Goal: Task Accomplishment & Management: Complete application form

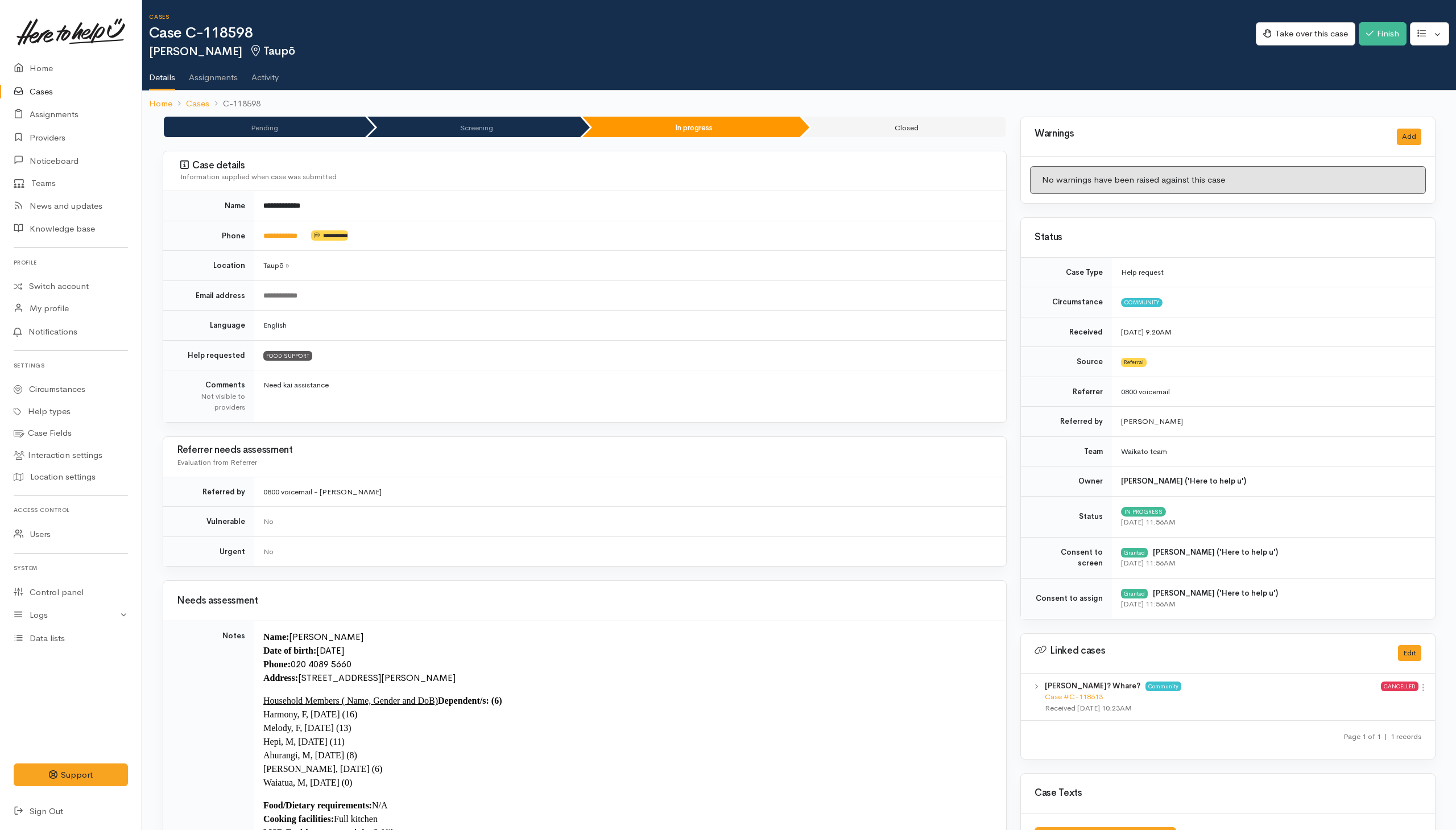
scroll to position [1373, 0]
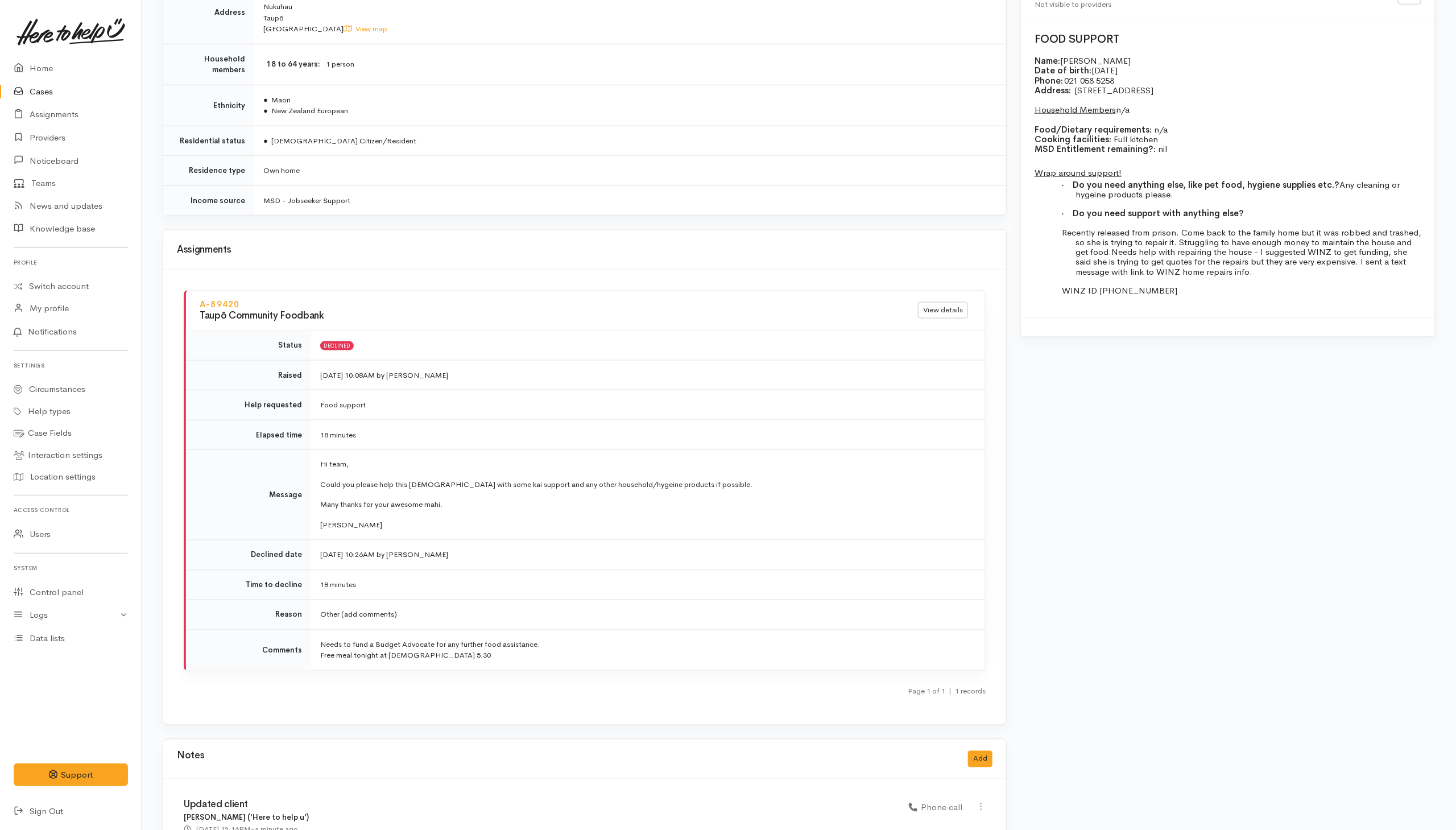
scroll to position [1280, 0]
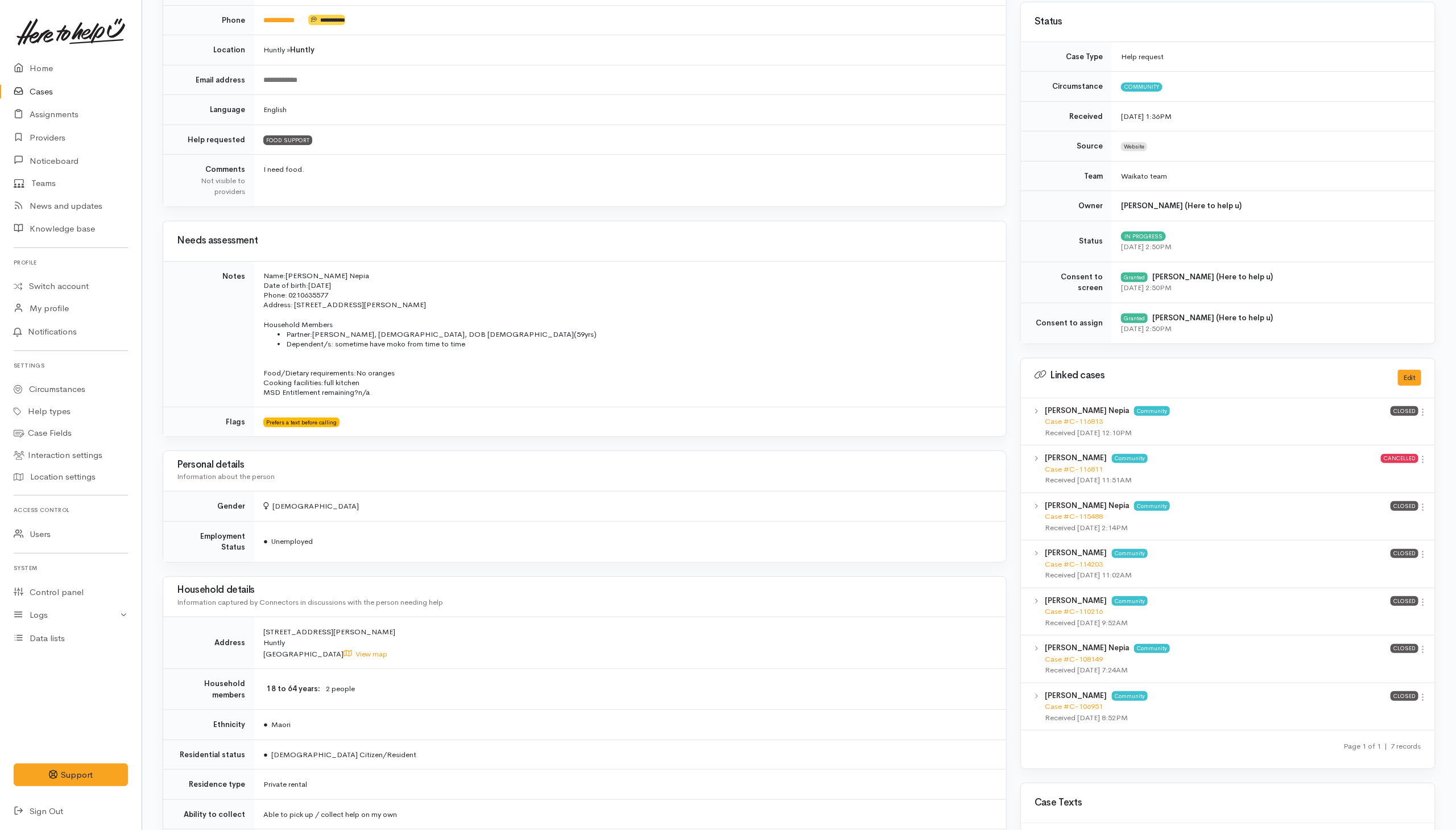
scroll to position [261, 0]
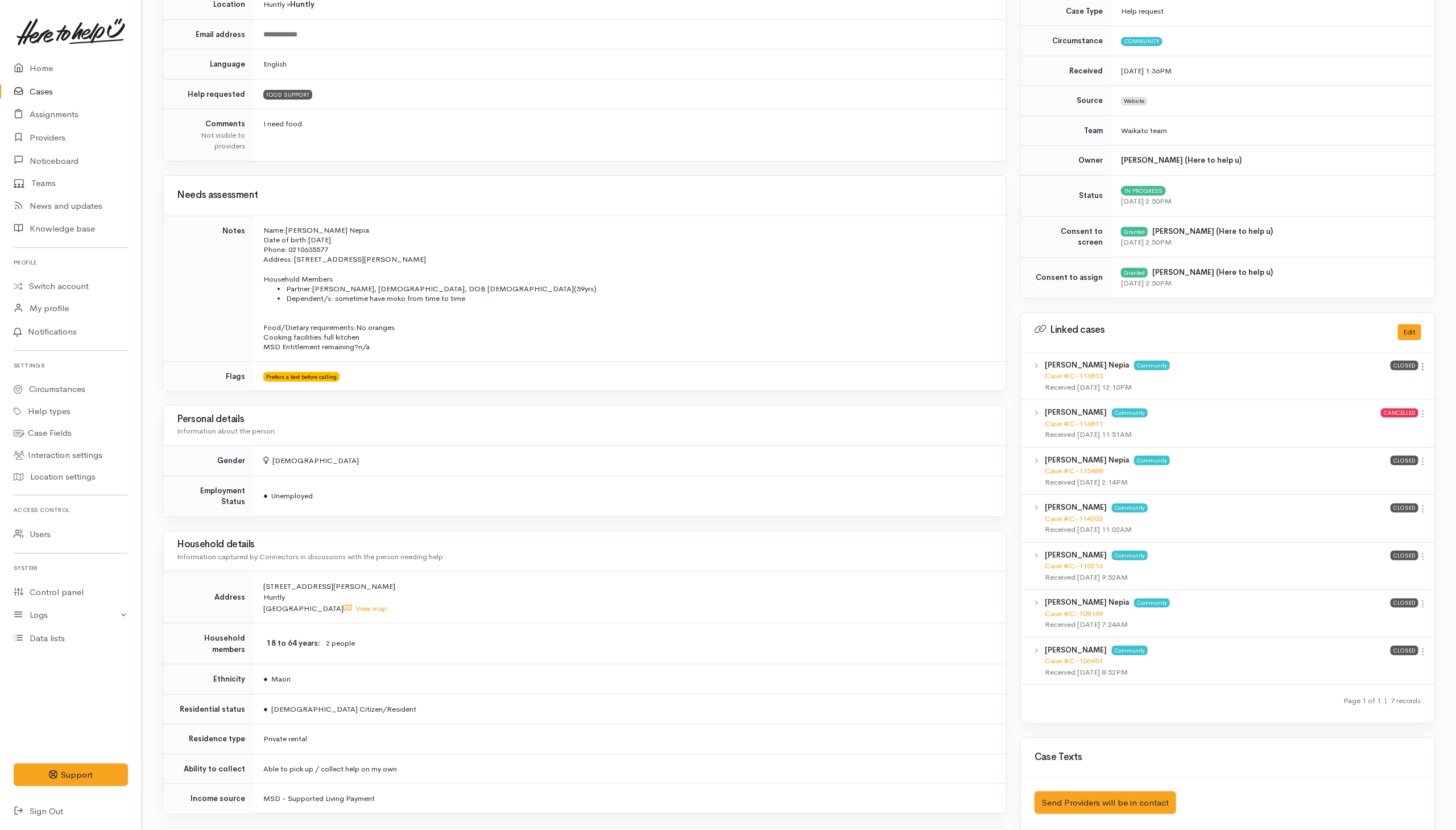
click at [1421, 366] on icon at bounding box center [1423, 366] width 10 height 10
click at [1383, 391] on link "View case" at bounding box center [1383, 388] width 90 height 17
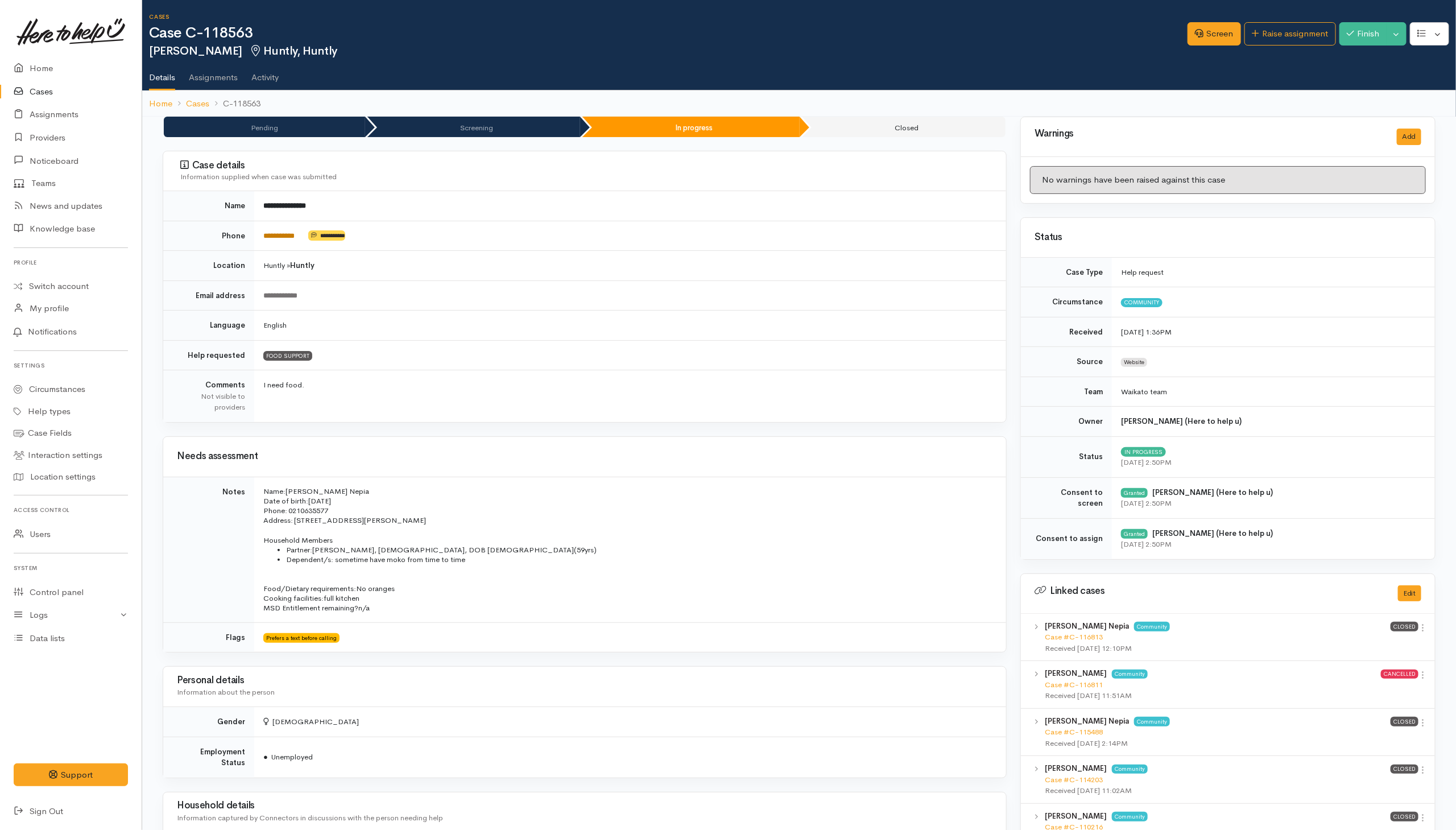
click at [287, 238] on link "**********" at bounding box center [279, 235] width 31 height 7
click at [291, 236] on link "**********" at bounding box center [279, 235] width 31 height 7
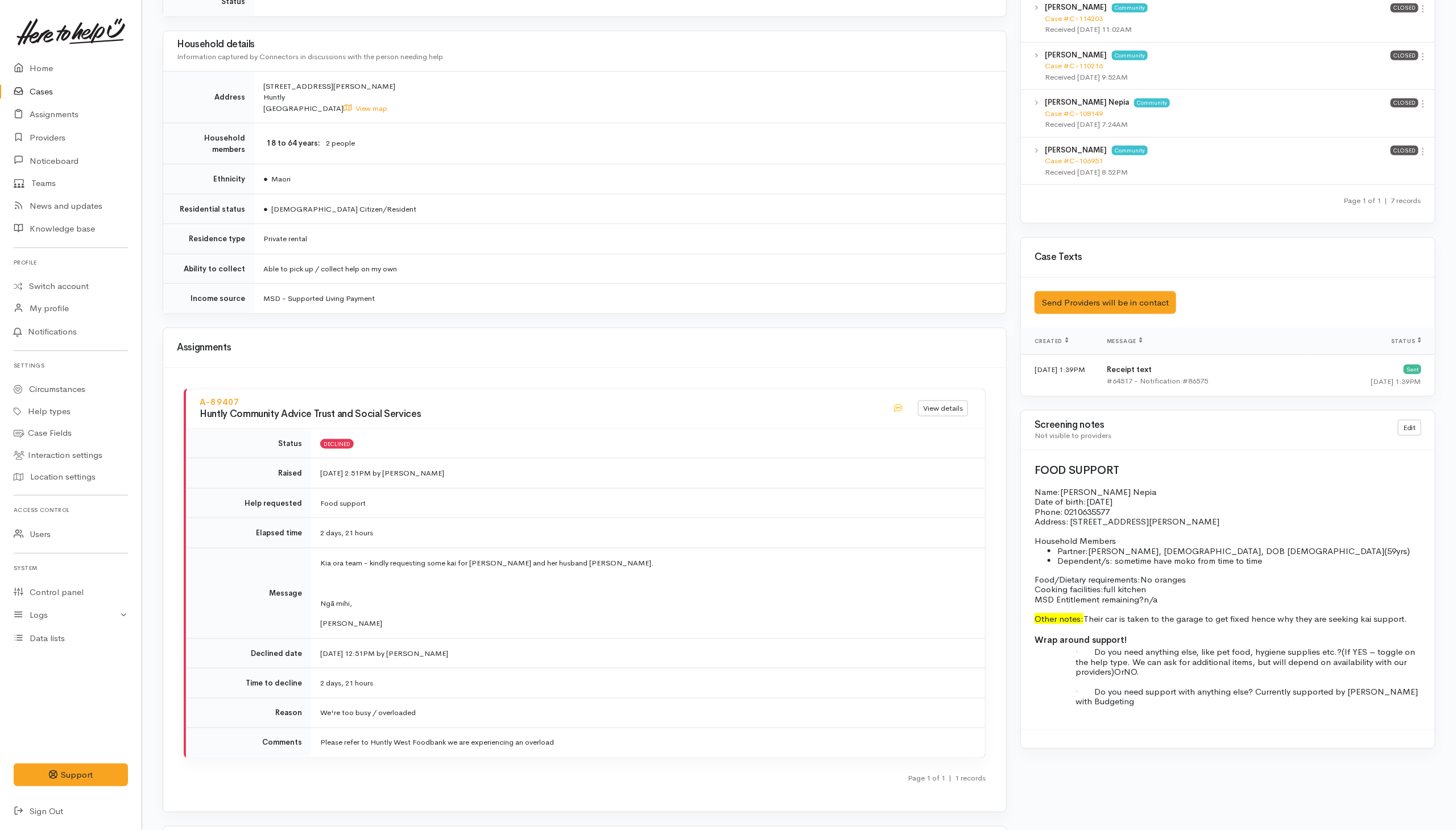
scroll to position [858, 0]
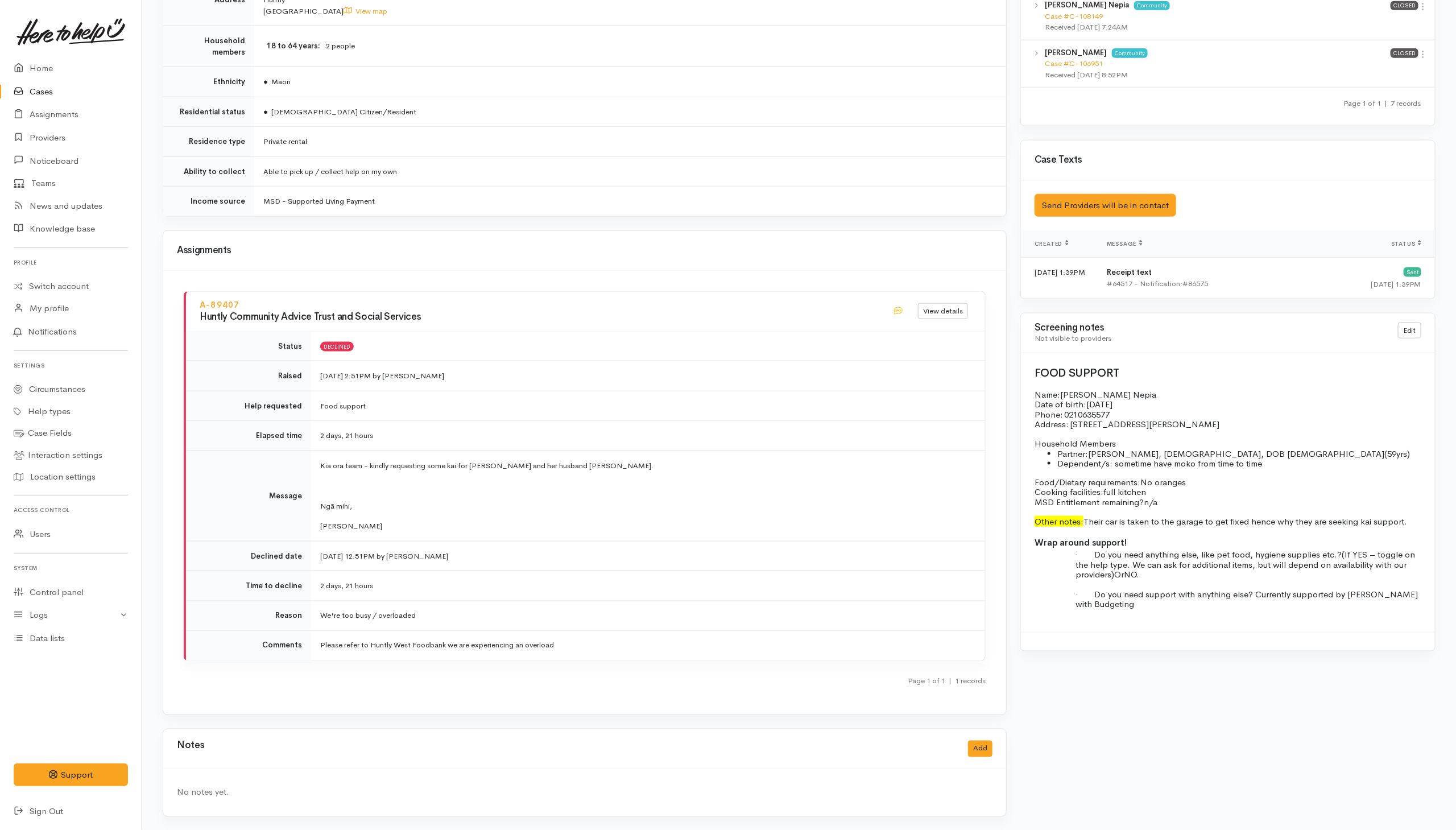
click at [489, 670] on div "A-89407 Huntly Community Advice Trust and Social Services View details Status D…" at bounding box center [584, 493] width 802 height 404
drag, startPoint x: 709, startPoint y: 411, endPoint x: 698, endPoint y: 410, distance: 11.0
click at [709, 411] on td "Food support" at bounding box center [648, 406] width 674 height 30
click at [636, 314] on h3 "Huntly Community Advice Trust and Social Services" at bounding box center [539, 317] width 679 height 11
click at [524, 312] on h3 "Huntly Community Advice Trust and Social Services" at bounding box center [539, 317] width 679 height 11
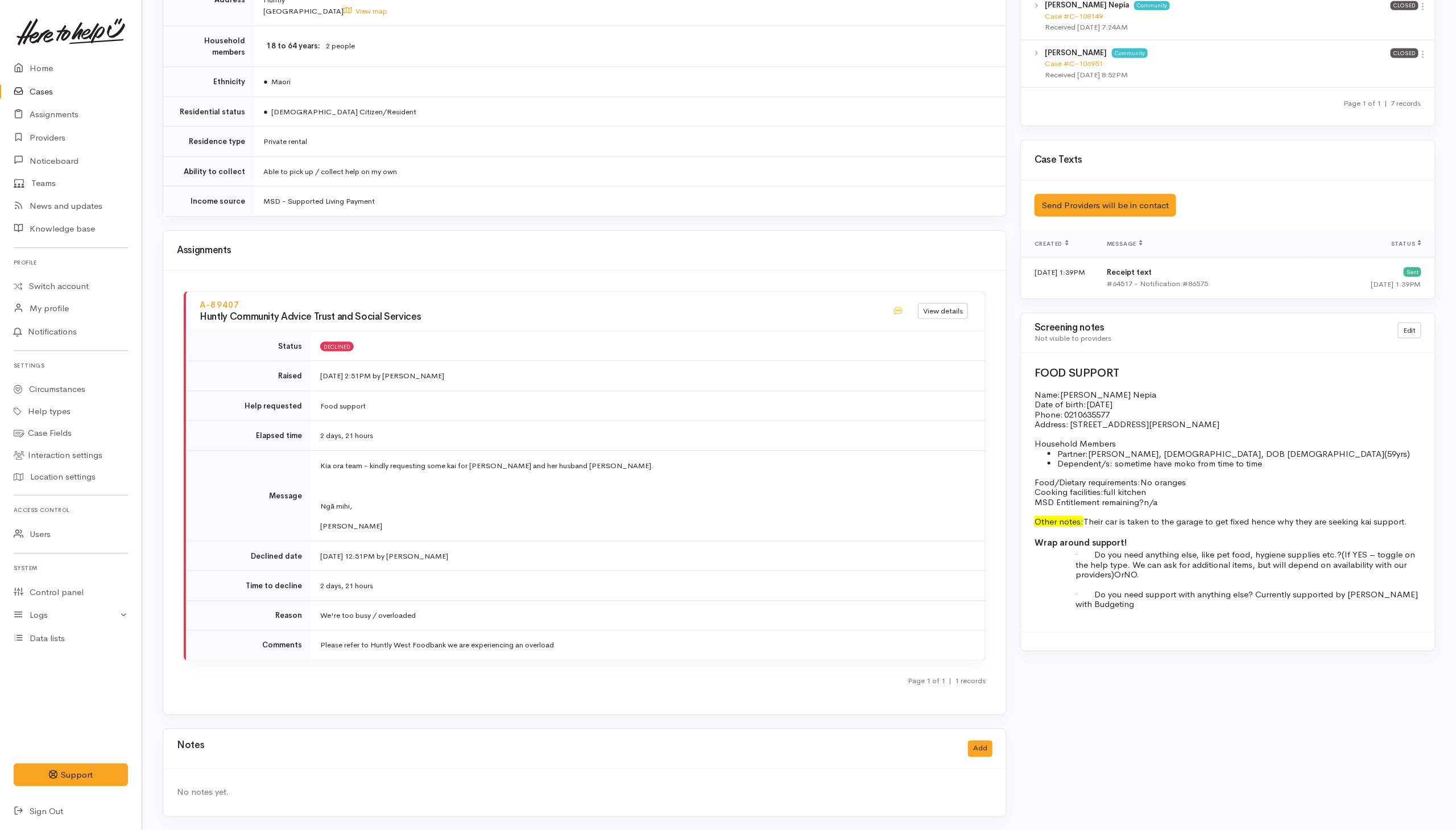
drag, startPoint x: 662, startPoint y: 483, endPoint x: 667, endPoint y: 475, distance: 9.4
click at [662, 482] on p at bounding box center [645, 486] width 651 height 12
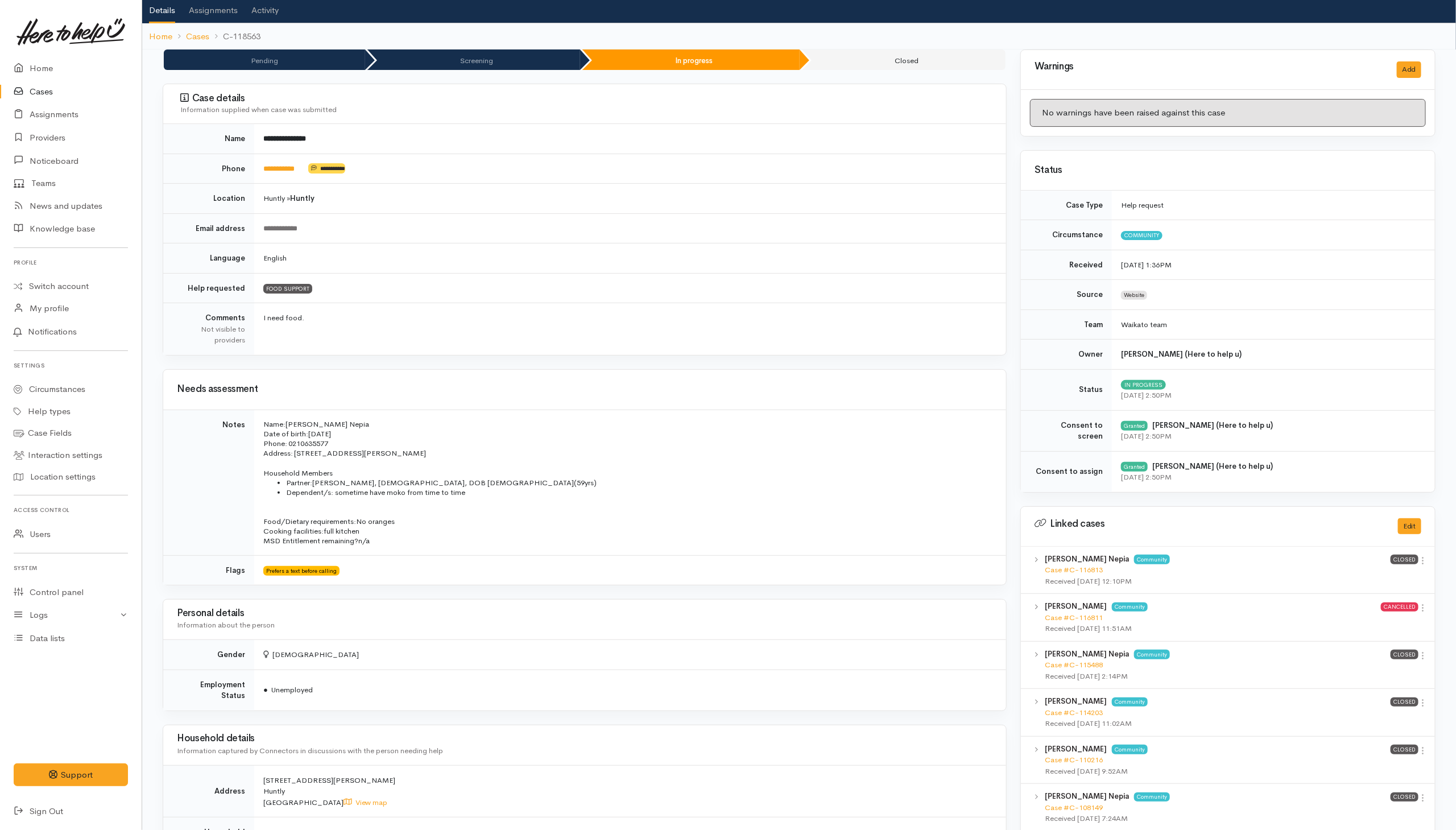
scroll to position [0, 0]
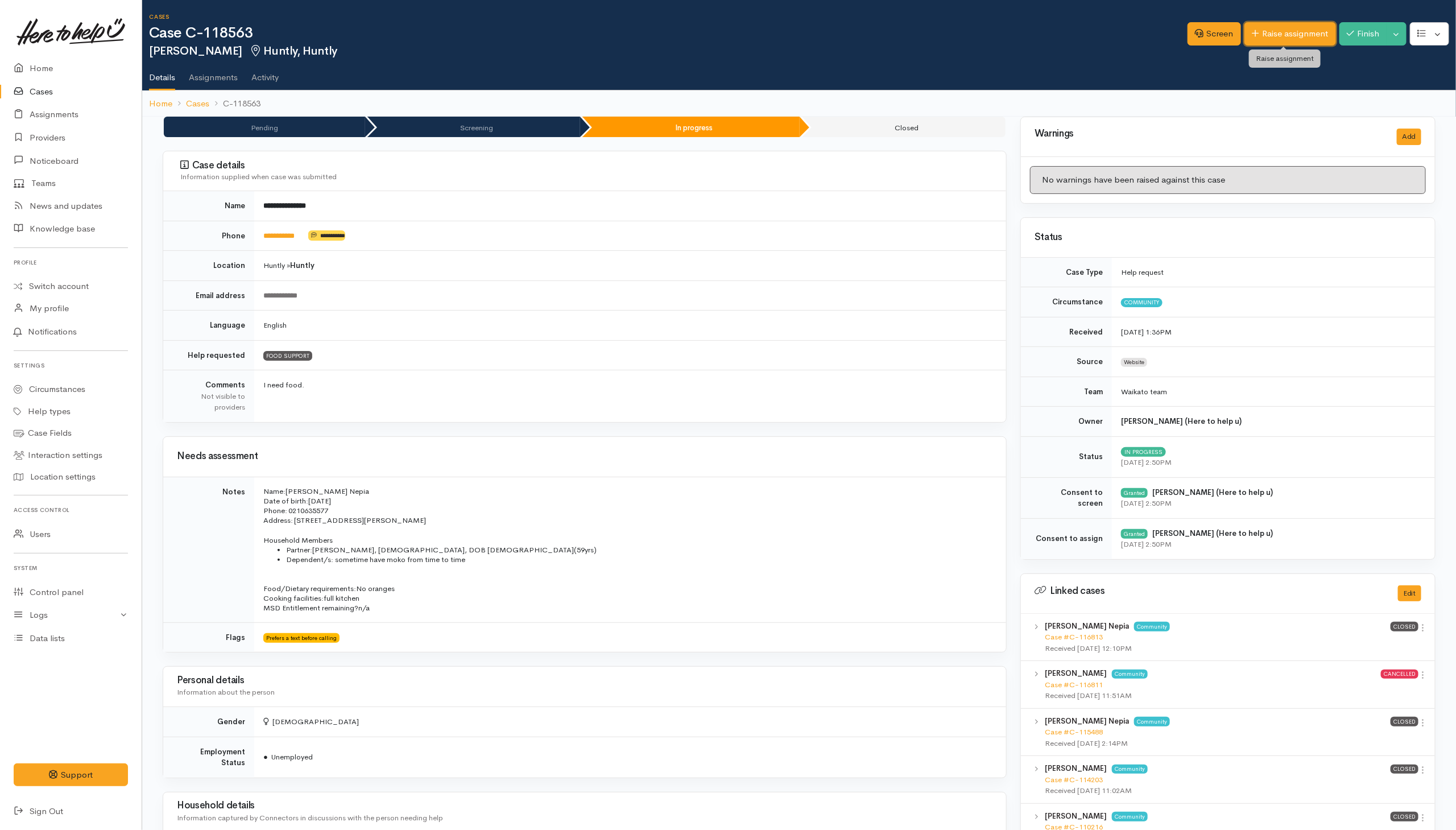
click at [1287, 36] on link "Raise assignment" at bounding box center [1290, 34] width 92 height 23
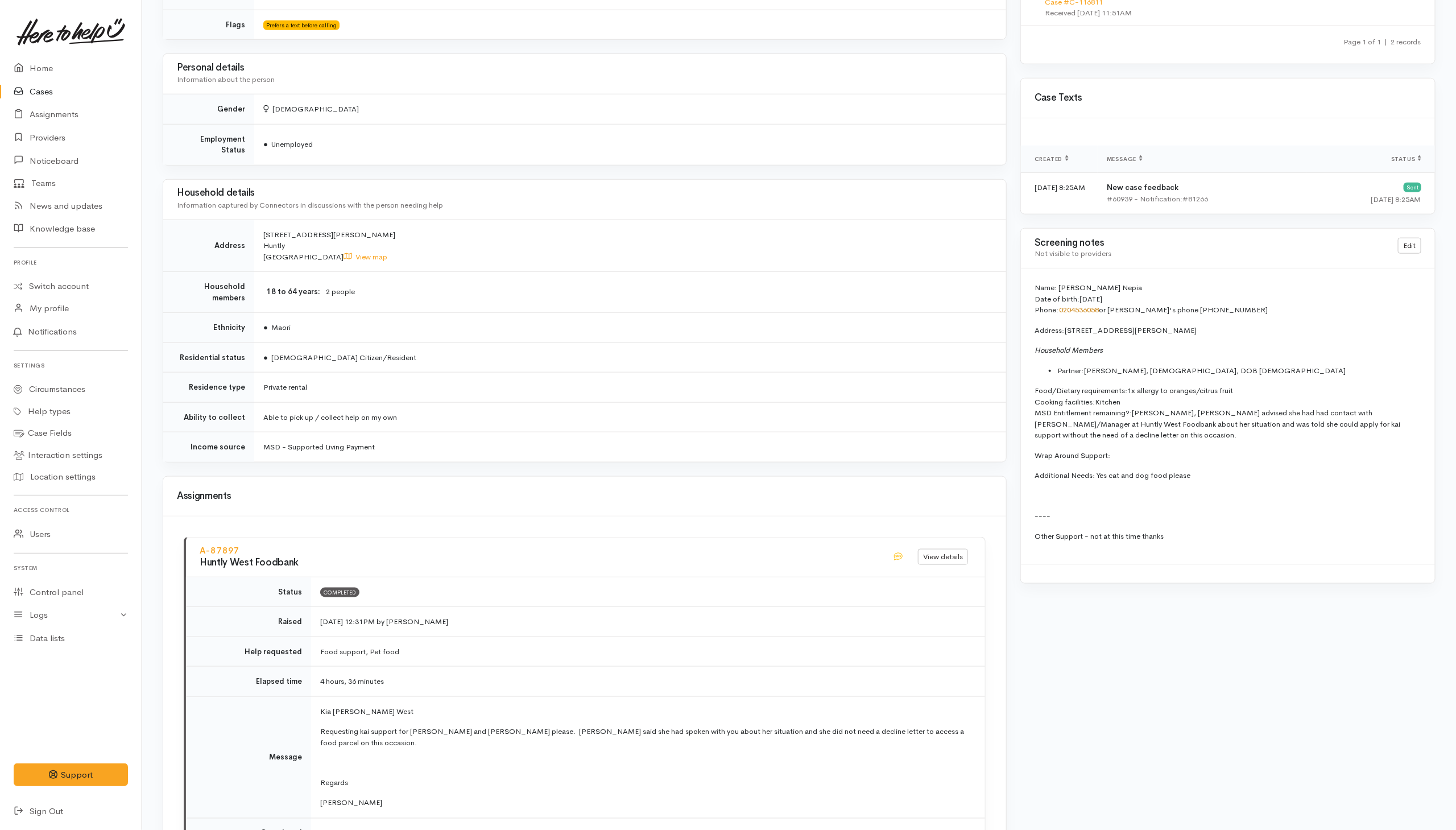
scroll to position [769, 0]
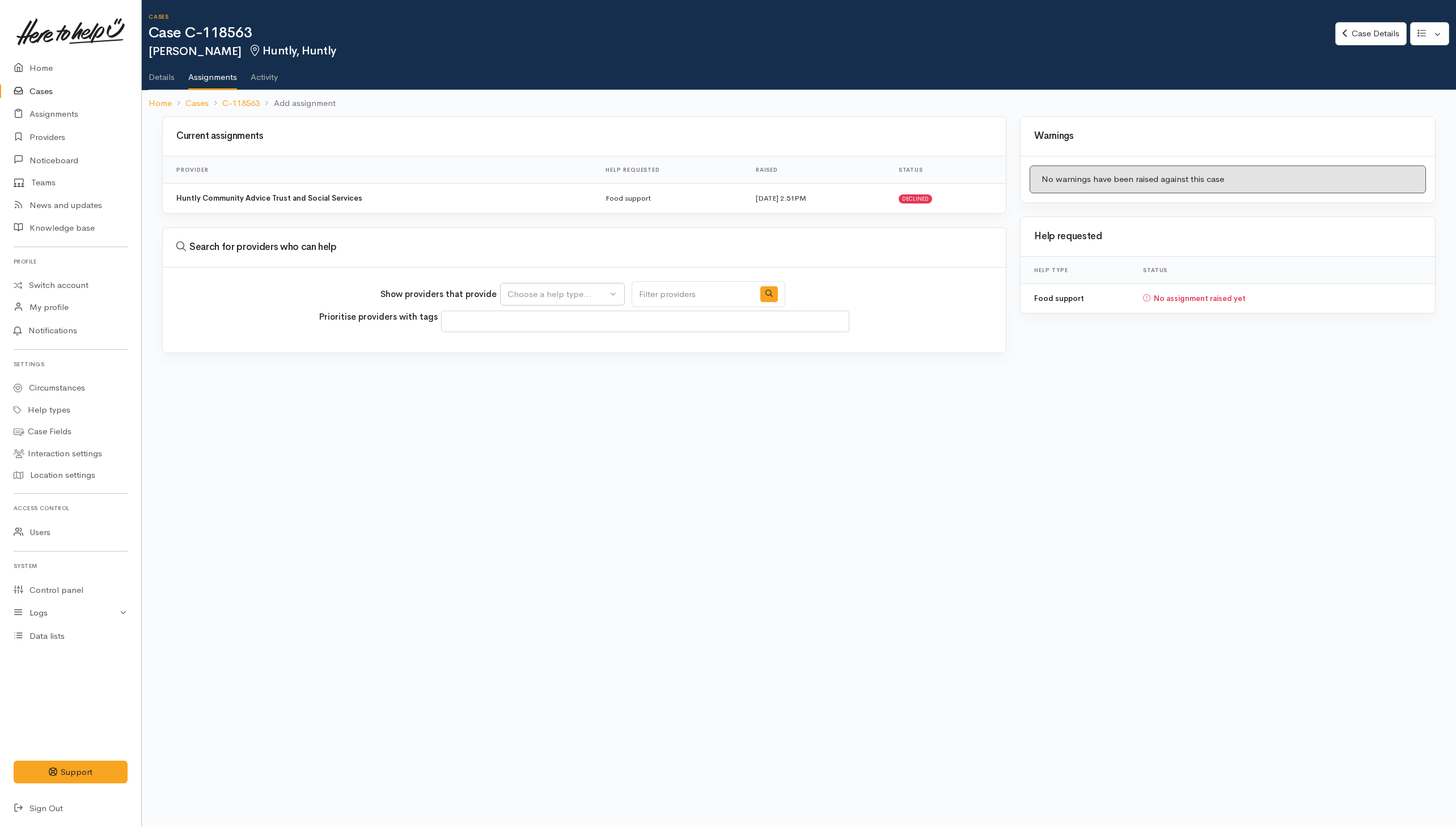
select select
click at [607, 300] on div "Choose a help type..." at bounding box center [557, 295] width 100 height 13
click at [539, 353] on span "Food support" at bounding box center [541, 348] width 53 height 13
select select "3"
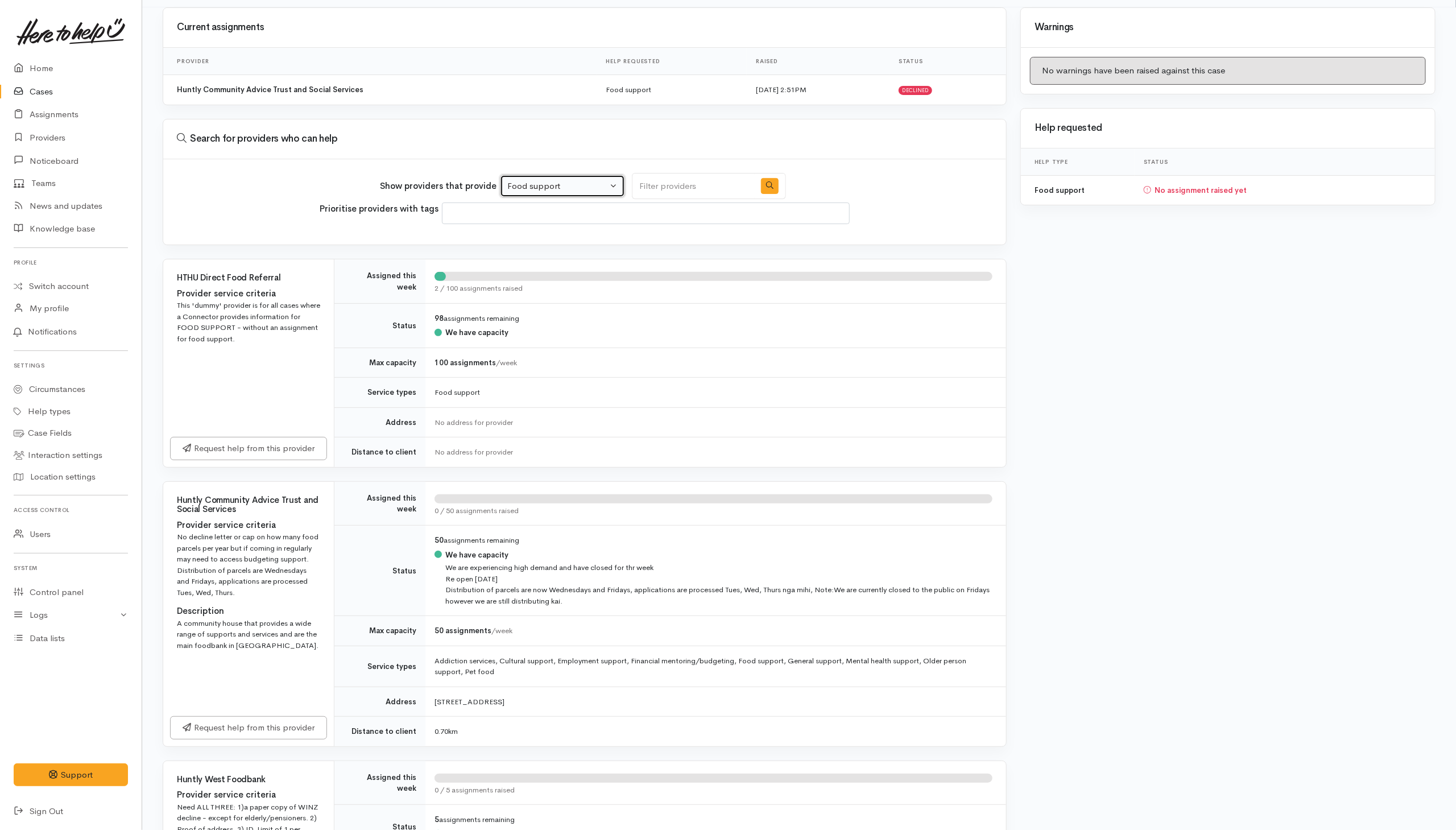
scroll to position [290, 0]
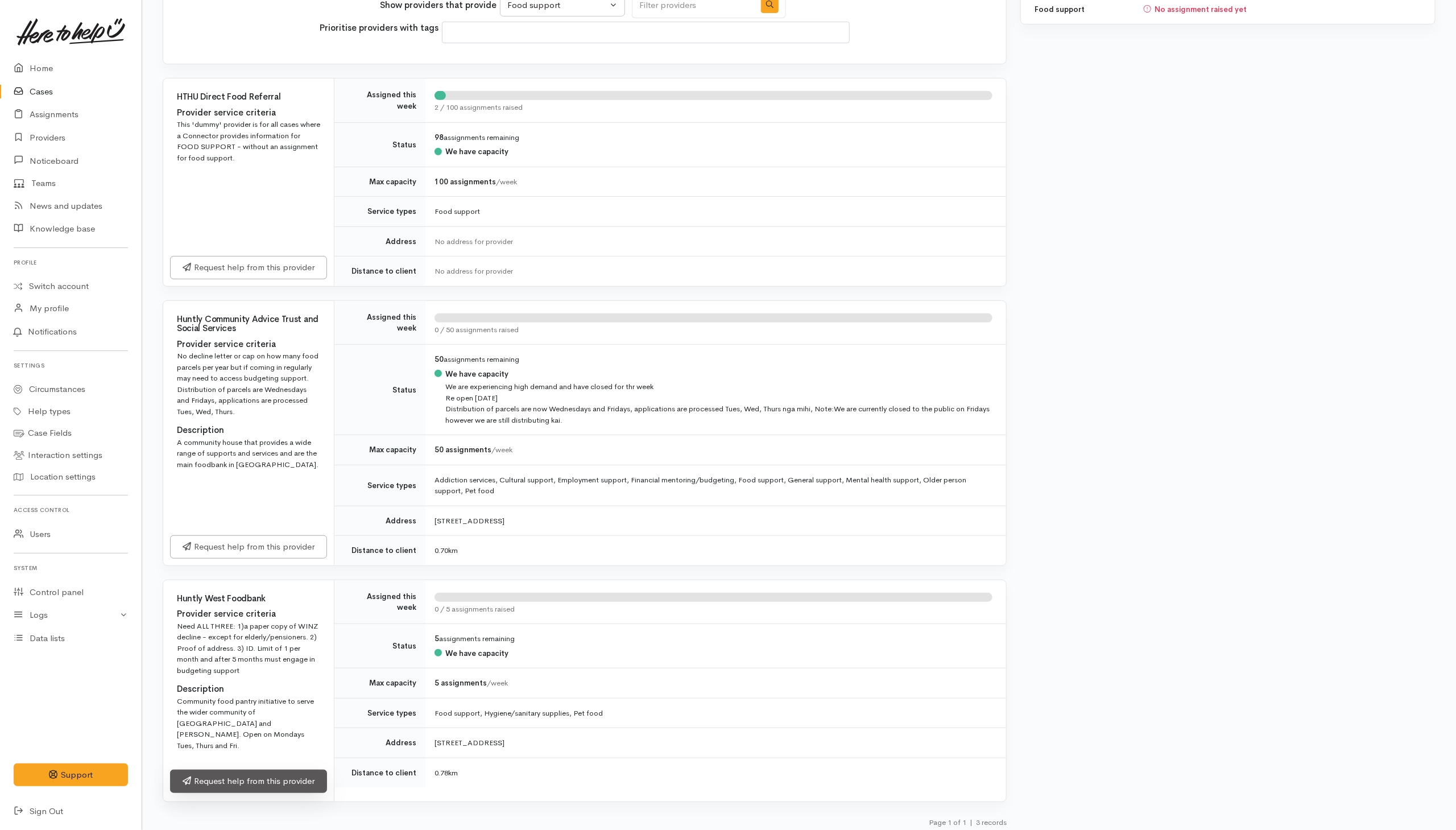
click at [246, 781] on link "Request help from this provider" at bounding box center [248, 781] width 157 height 23
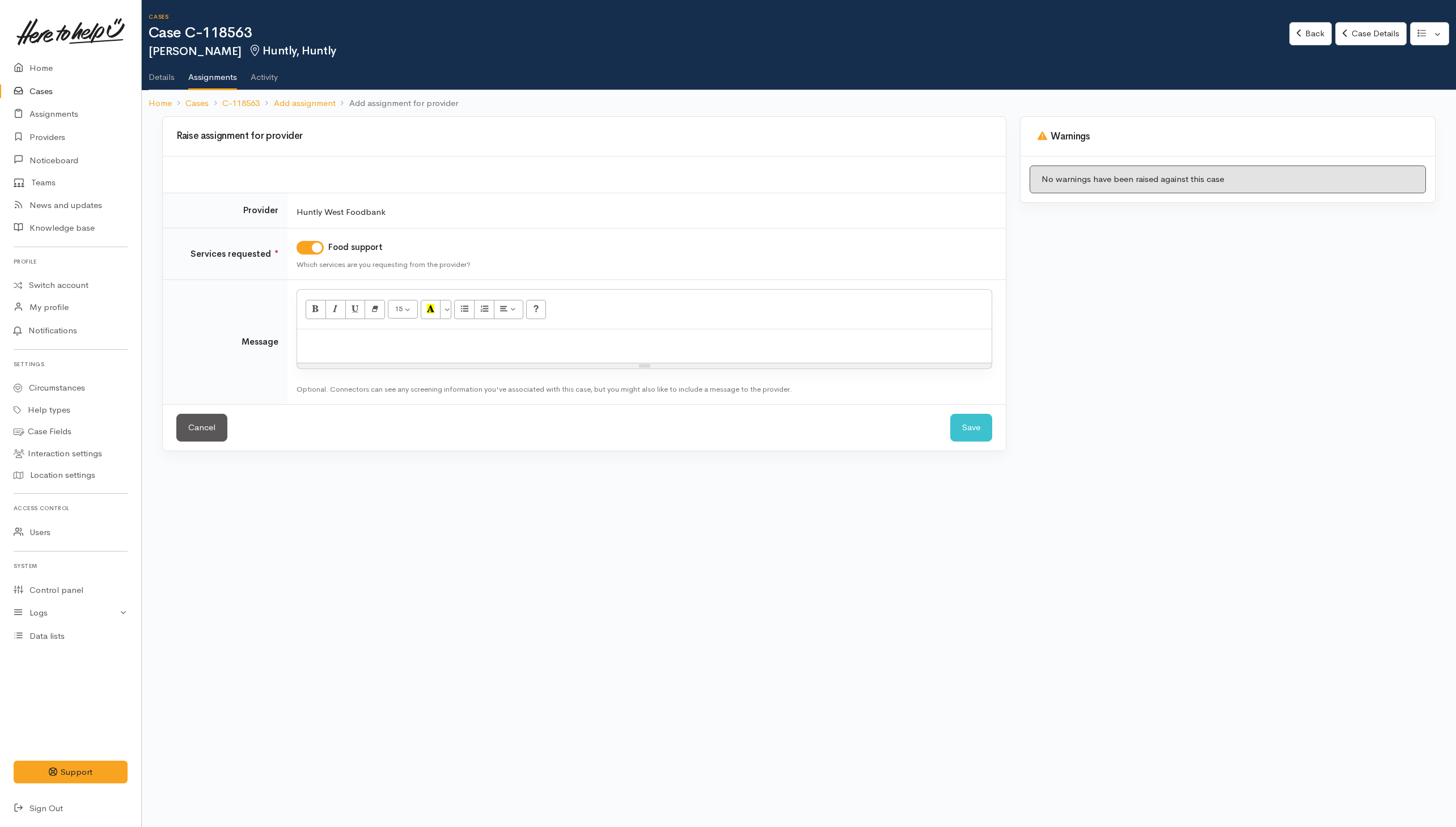
click at [695, 354] on div at bounding box center [645, 346] width 695 height 34
click at [891, 345] on p "Kia ora team - kindl requesting some kai for this whānau please. Their car is n…" at bounding box center [645, 342] width 683 height 13
click at [897, 346] on p "Kia ora team - kindly requesting some kai for this whānau please. Their car is …" at bounding box center [645, 342] width 683 height 13
click at [968, 348] on p "Kia ora team - kindly requesting some kai for this whānau please. Their car is …" at bounding box center [645, 342] width 683 height 13
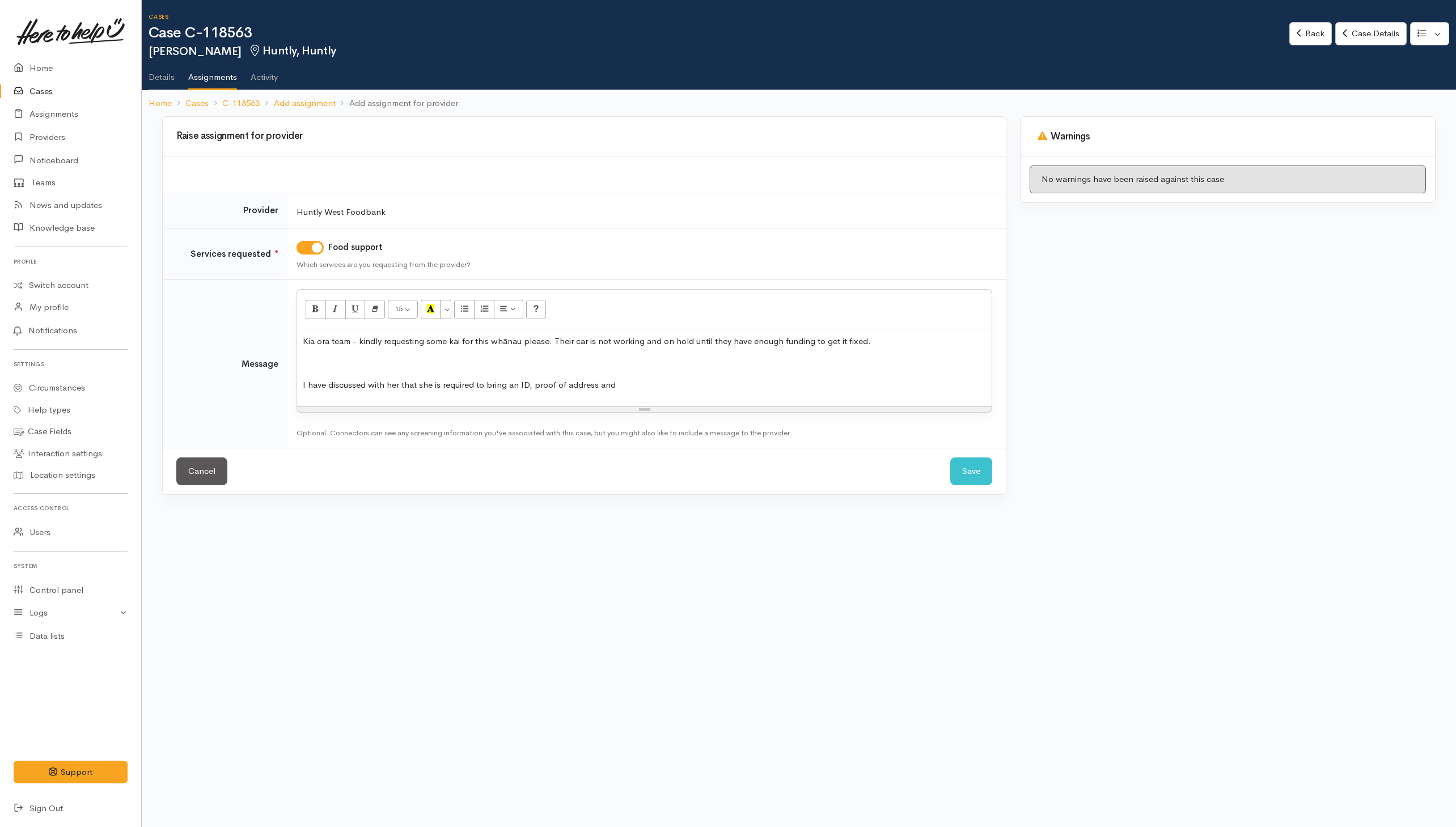
click at [631, 394] on div "Kia ora team - kindly requesting some kai for this whānau please. Their car is …" at bounding box center [645, 368] width 695 height 77
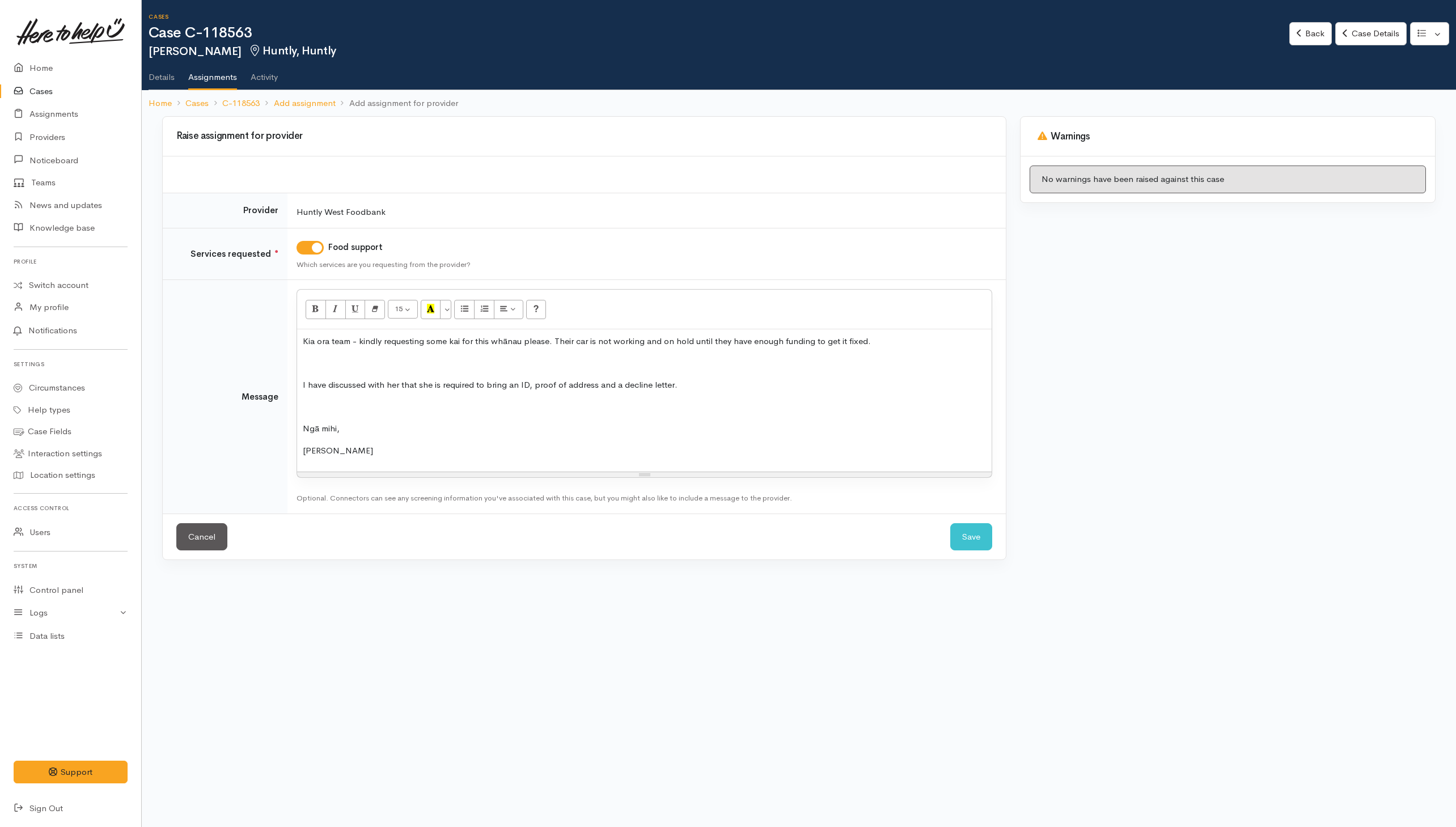
drag, startPoint x: 523, startPoint y: 368, endPoint x: 522, endPoint y: 358, distance: 10.0
click at [523, 365] on p at bounding box center [645, 364] width 683 height 13
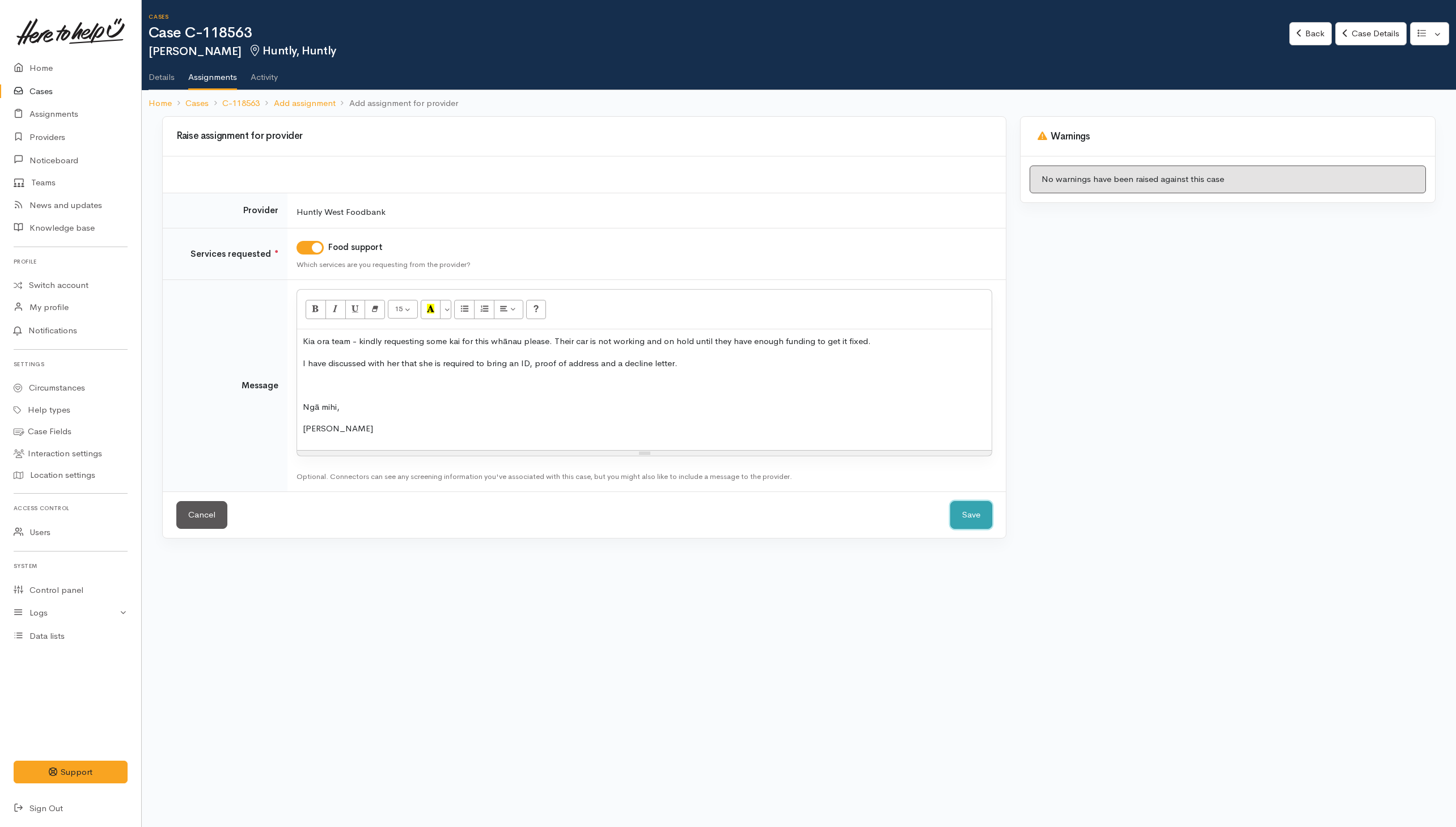
click at [966, 520] on button "Save" at bounding box center [971, 515] width 42 height 28
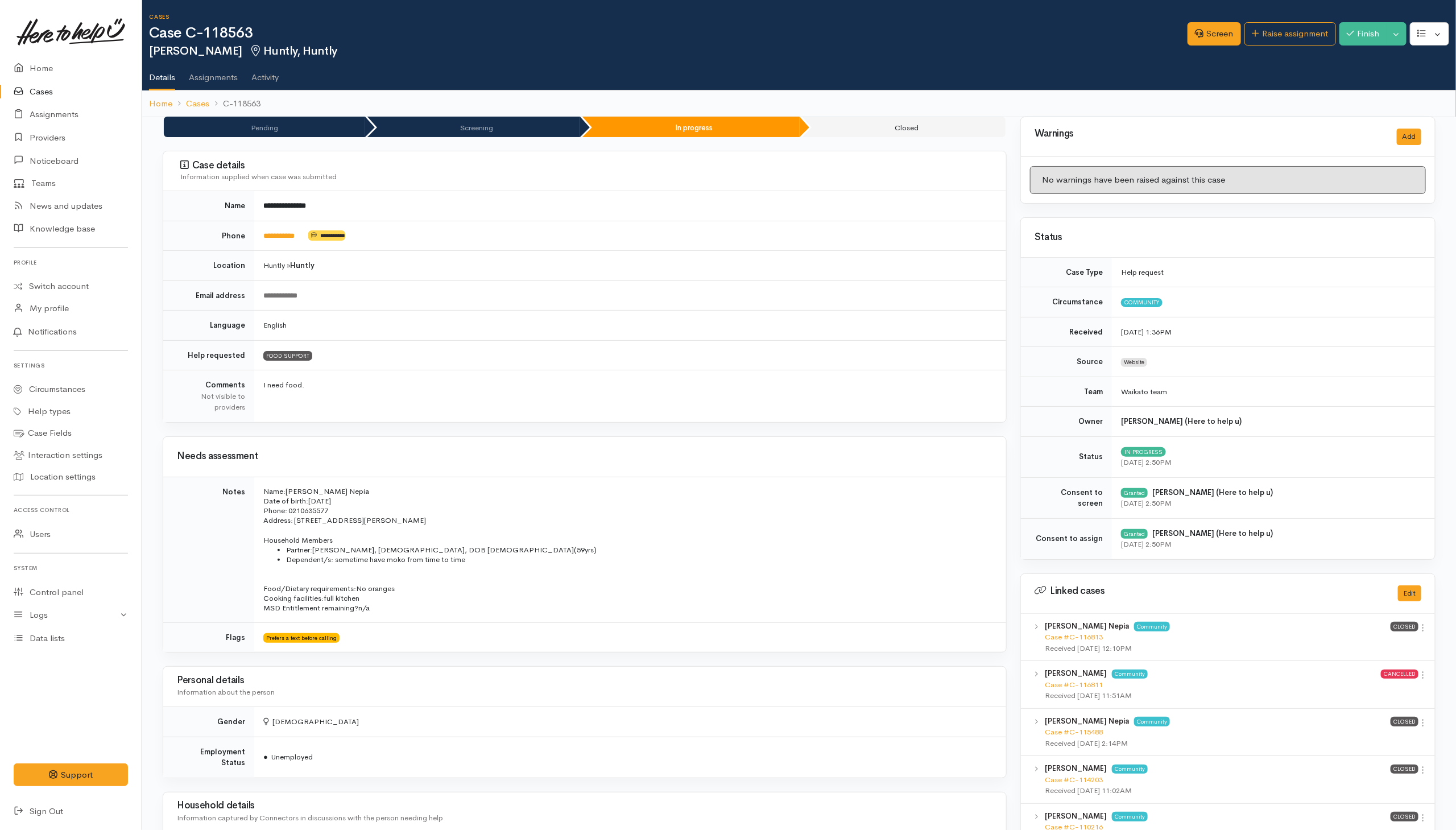
click at [46, 89] on link "Cases" at bounding box center [70, 92] width 142 height 23
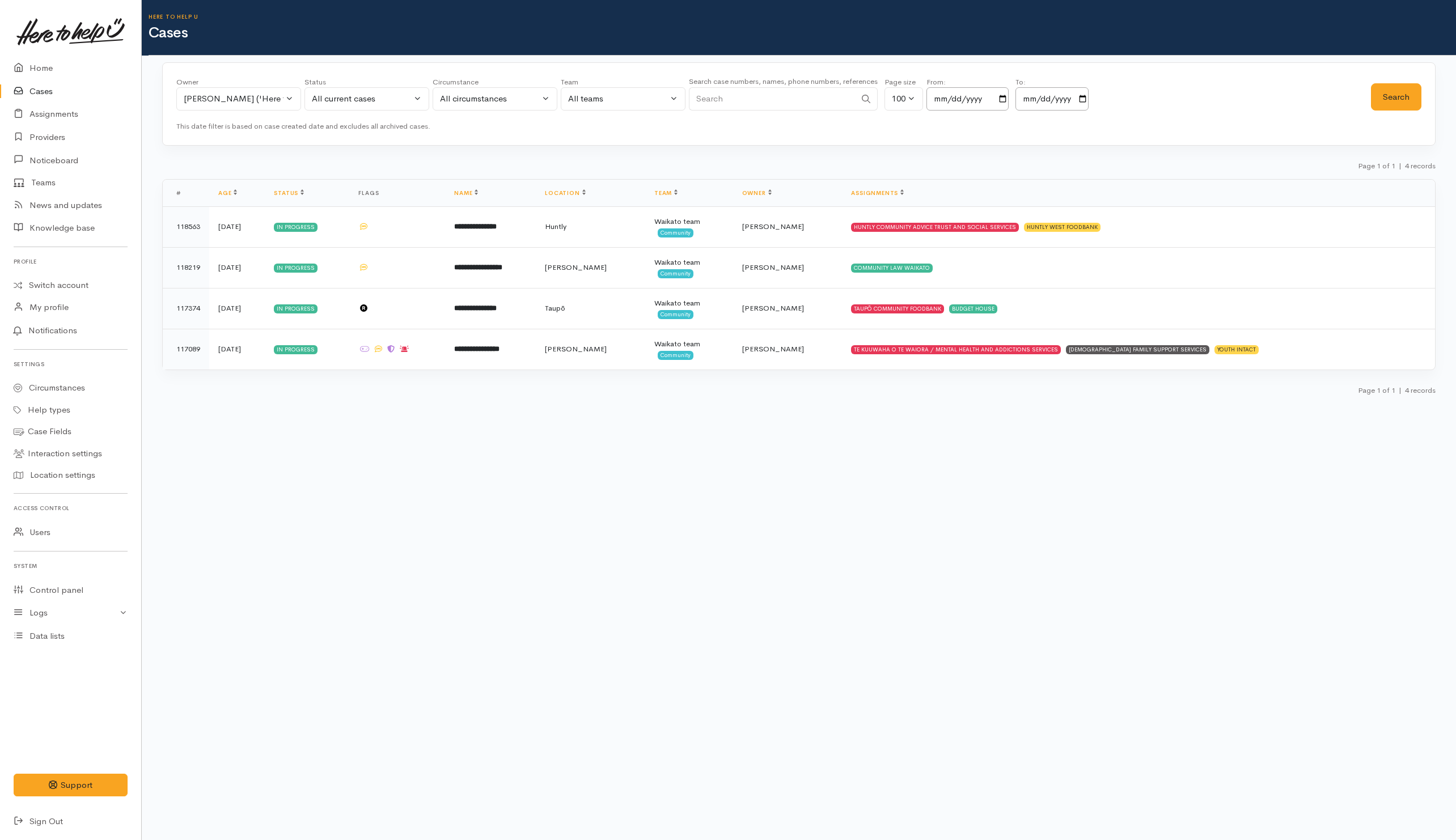
click at [780, 110] on input "Search" at bounding box center [772, 99] width 167 height 23
paste input "64226208042."
drag, startPoint x: 704, startPoint y: 97, endPoint x: 681, endPoint y: 99, distance: 23.1
click at [681, 99] on div "Owner All My cases Aandrea Murray ('Here to help u') Akash Prakash ('Here to he…" at bounding box center [774, 97] width 1195 height 41
type input "226208042"
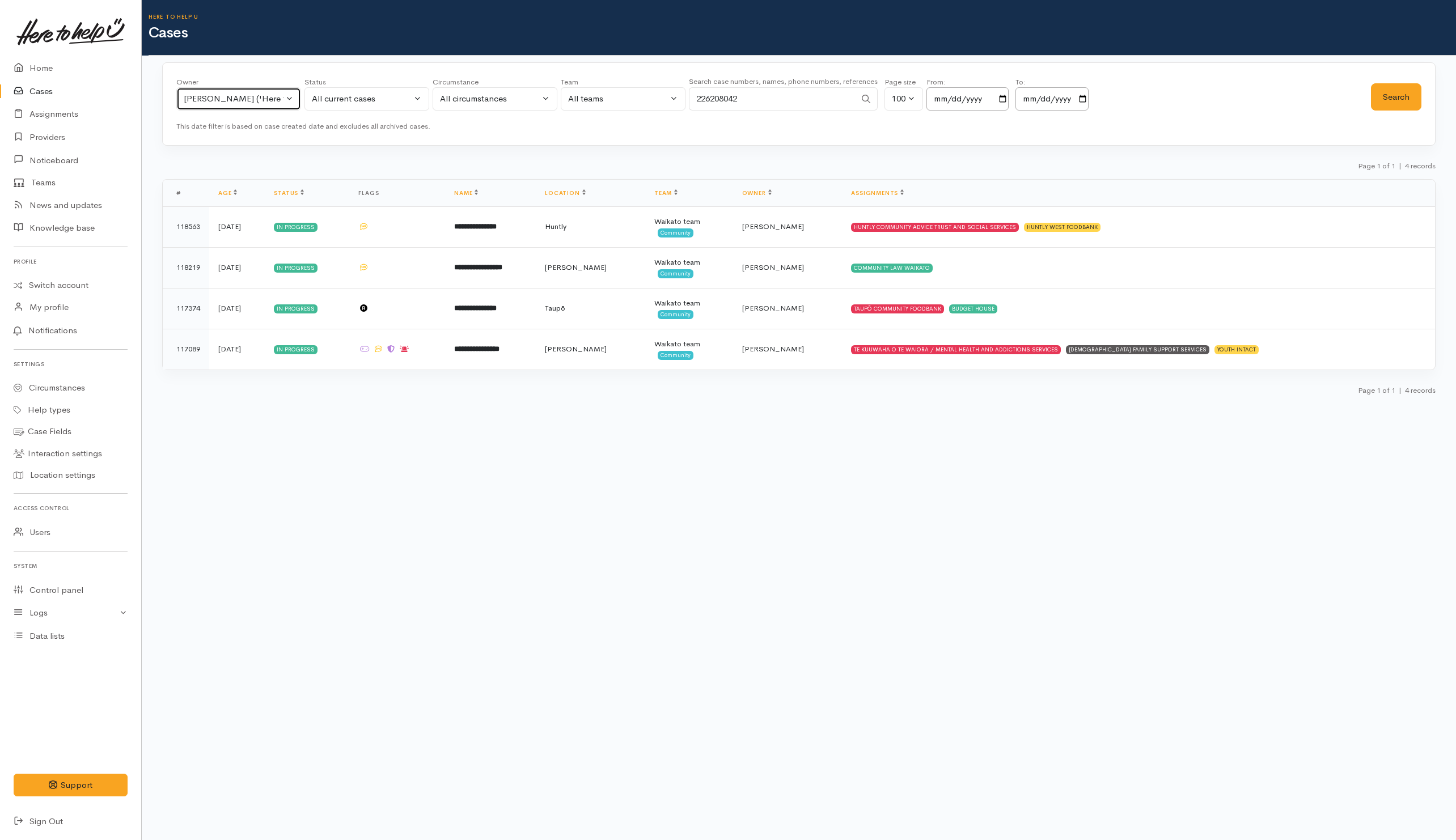
click at [238, 99] on div "Helena Kaufononga ('Here to help u')" at bounding box center [233, 99] width 100 height 13
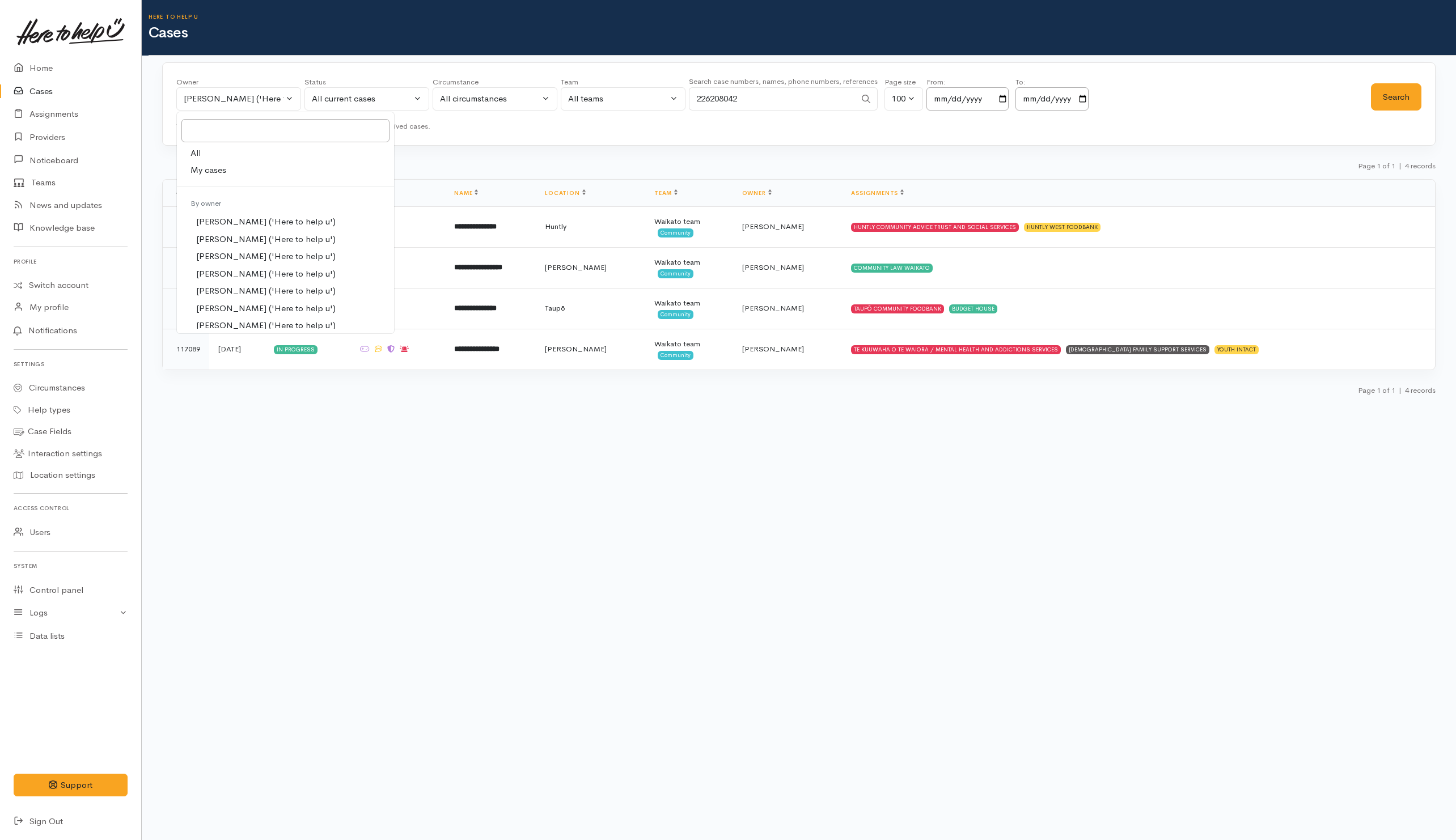
click at [213, 152] on link "All" at bounding box center [285, 153] width 217 height 17
select select "-1"
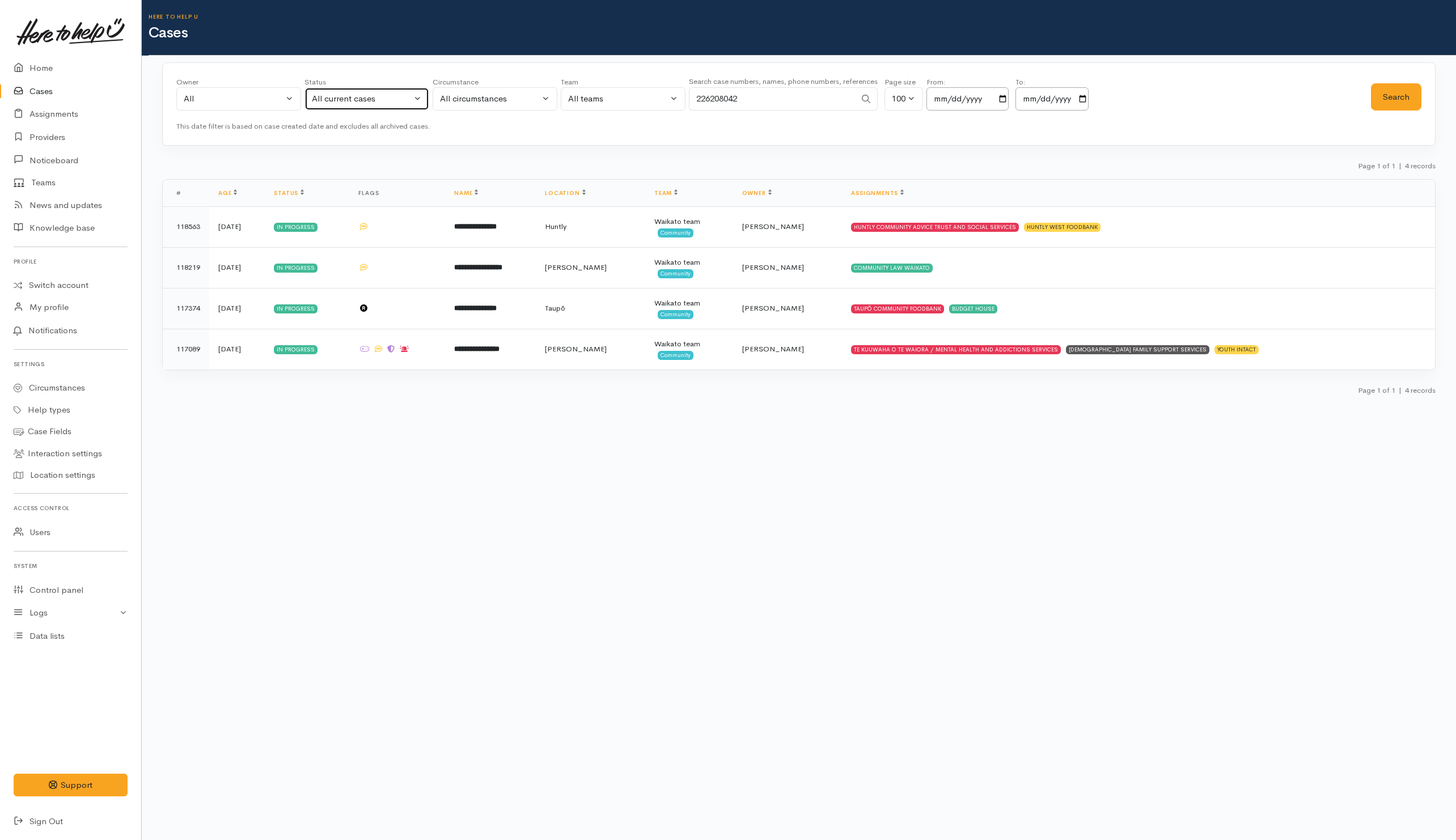
click at [383, 99] on div "All current cases" at bounding box center [362, 99] width 100 height 13
click at [356, 310] on link "All" at bounding box center [367, 308] width 124 height 17
select select "All"
click at [1386, 96] on button "Search" at bounding box center [1396, 97] width 50 height 28
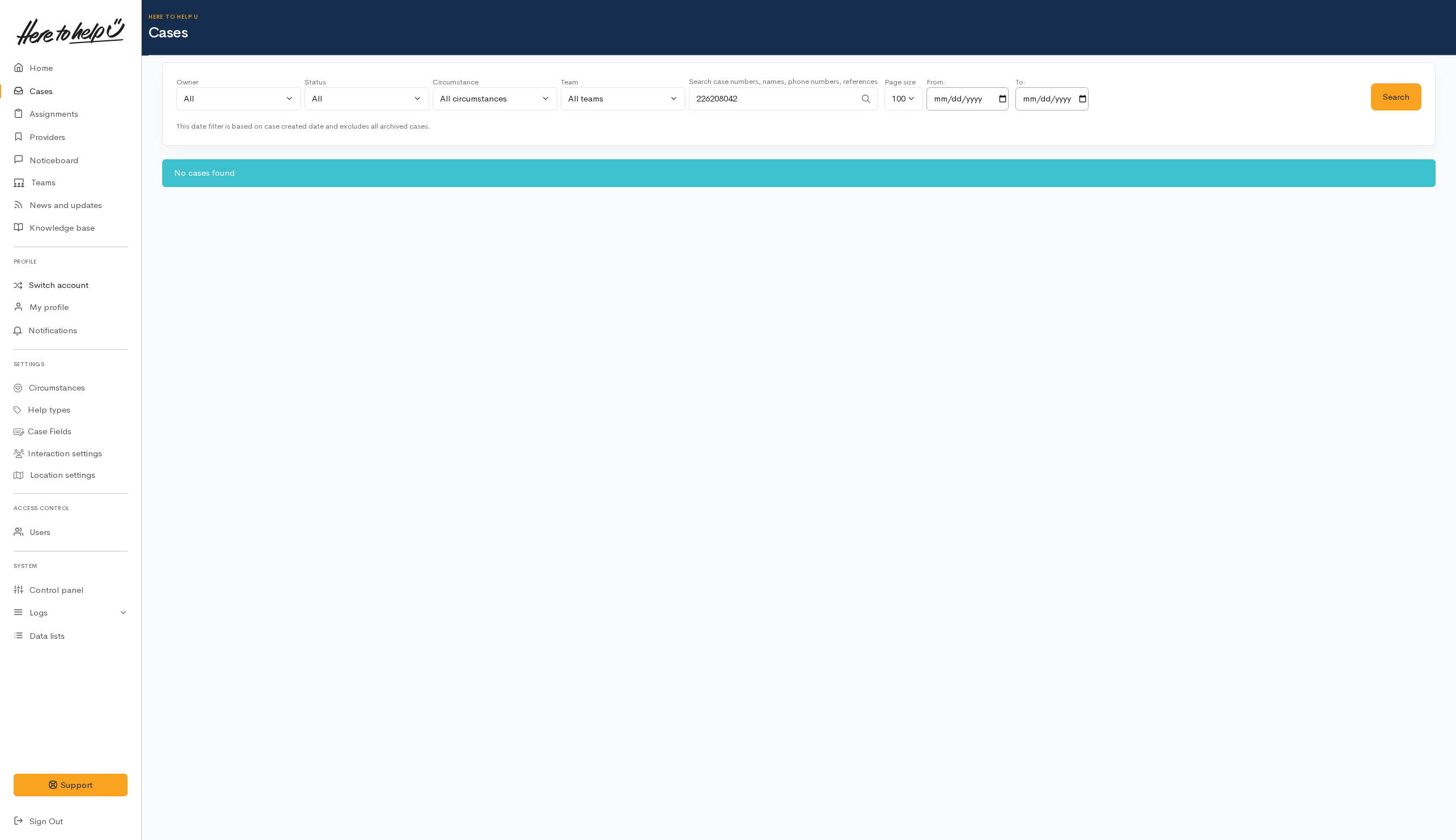
click at [54, 282] on link "Switch account" at bounding box center [70, 285] width 141 height 22
drag, startPoint x: 793, startPoint y: 102, endPoint x: 546, endPoint y: 97, distance: 247.1
click at [548, 99] on div "Owner All My cases Aandrea Murray ('Here to help u') Akash Prakash ('Here to he…" at bounding box center [774, 97] width 1195 height 41
paste input "6478250205."
drag, startPoint x: 704, startPoint y: 101, endPoint x: 650, endPoint y: 87, distance: 55.8
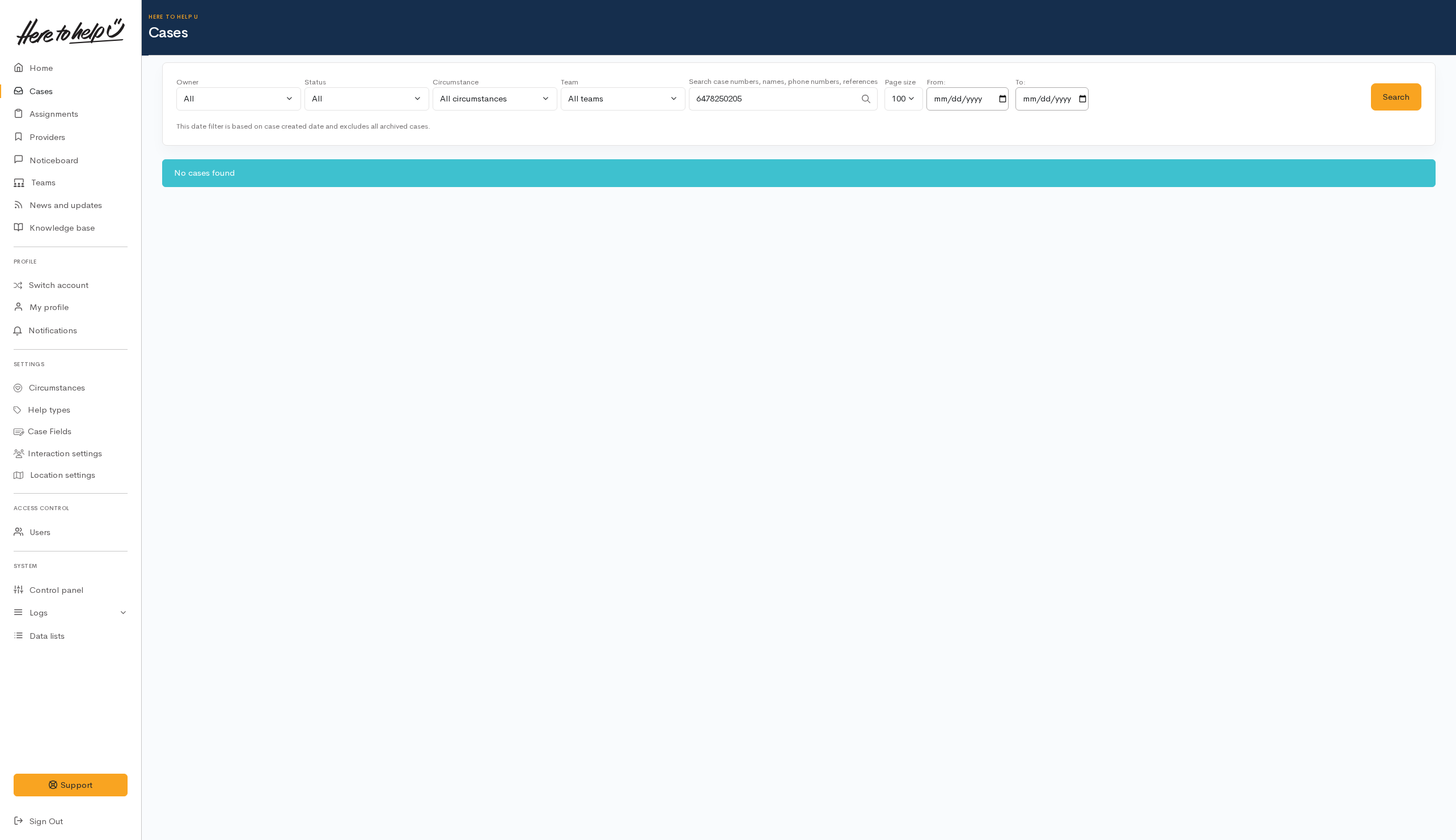
click at [650, 87] on div "Owner All My cases Aandrea Murray ('Here to help u') Akash Prakash ('Here to he…" at bounding box center [774, 97] width 1195 height 41
type input "78250205"
click at [1383, 97] on button "Search" at bounding box center [1396, 97] width 50 height 28
drag, startPoint x: 54, startPoint y: 282, endPoint x: 21, endPoint y: 281, distance: 33.0
click at [54, 282] on link "Switch account" at bounding box center [70, 285] width 141 height 22
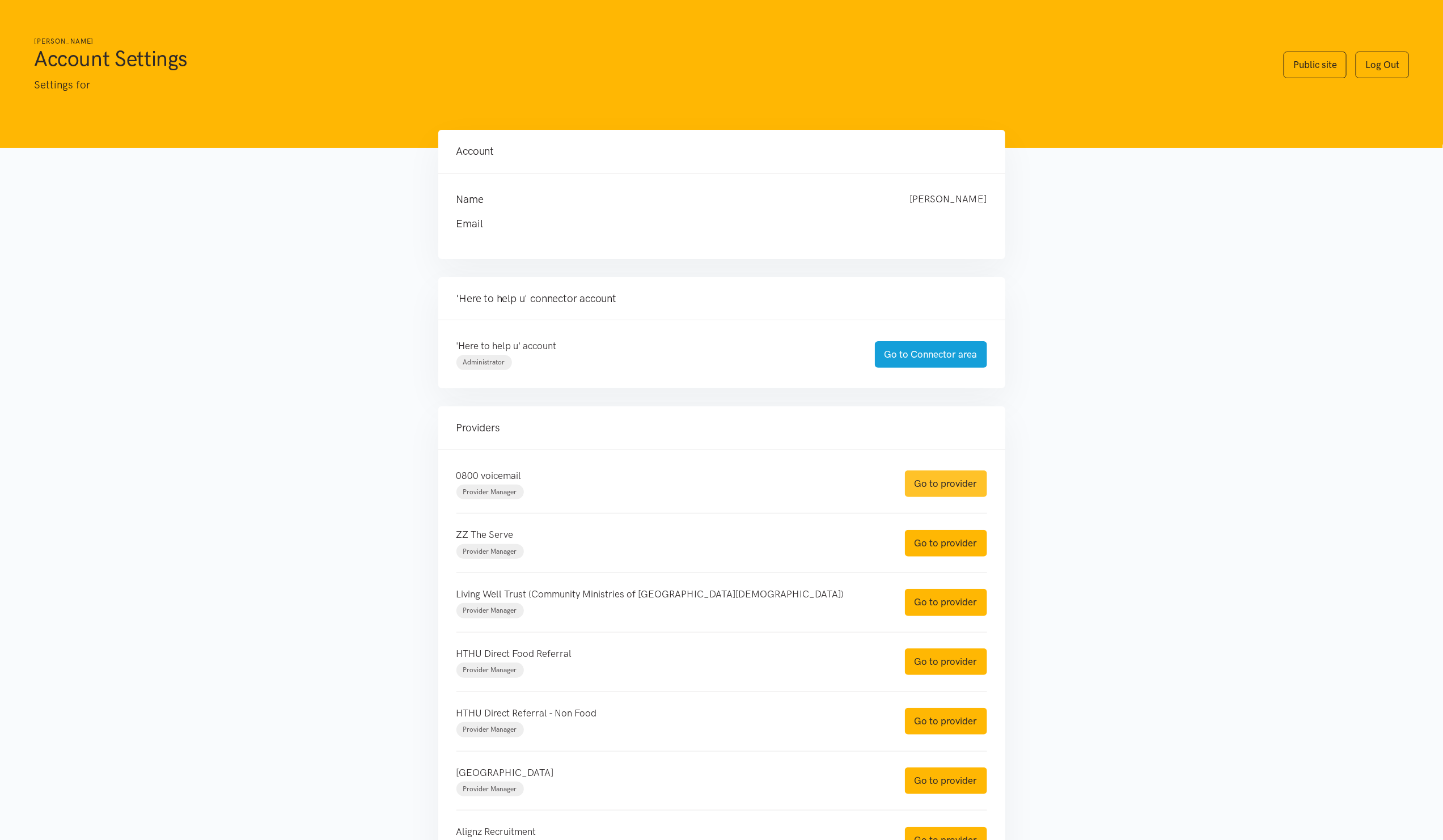
drag, startPoint x: 954, startPoint y: 480, endPoint x: 949, endPoint y: 478, distance: 5.4
click at [954, 480] on link "Go to provider" at bounding box center [946, 483] width 82 height 26
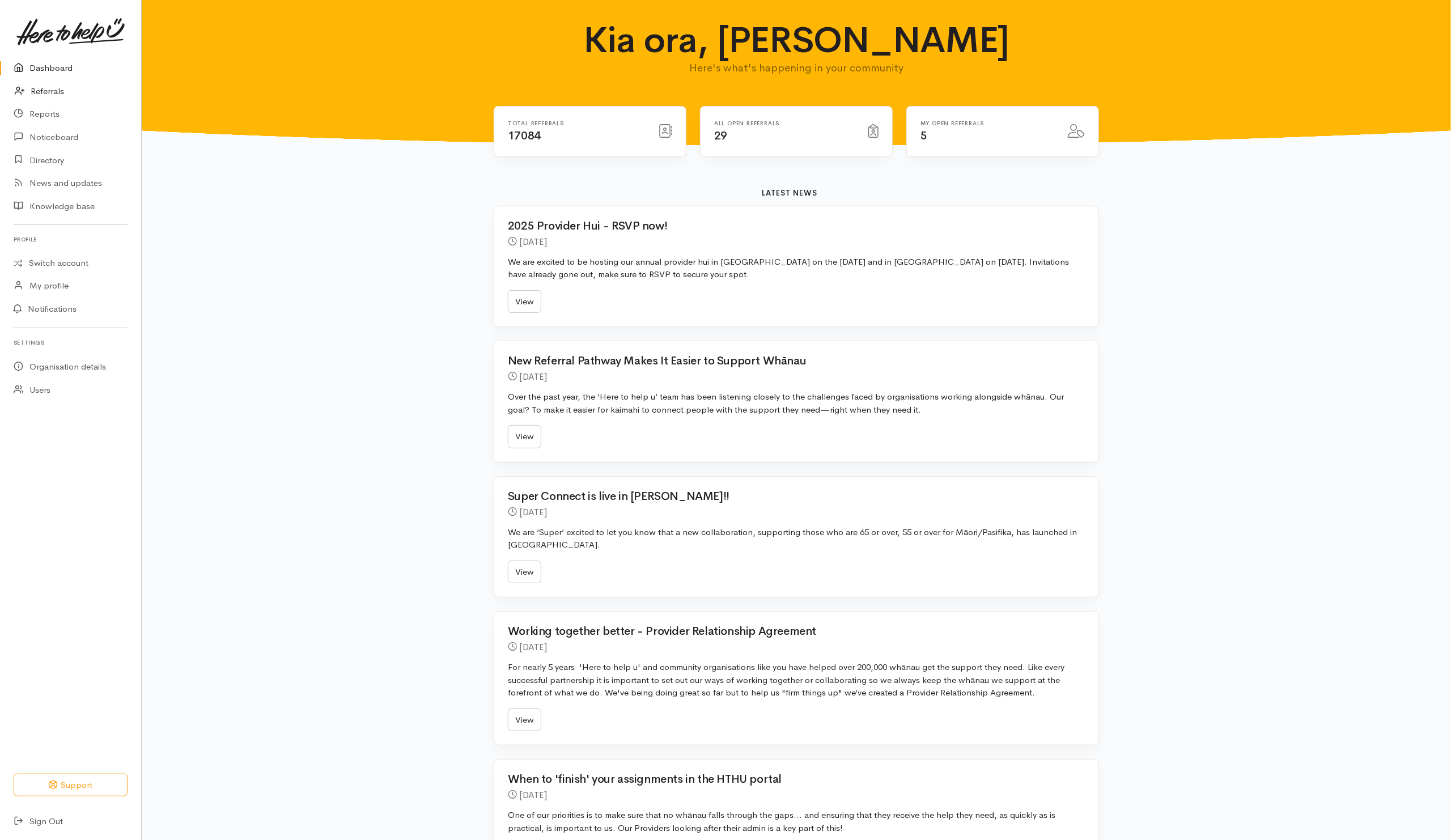
click at [53, 95] on link "Referrals" at bounding box center [70, 91] width 141 height 23
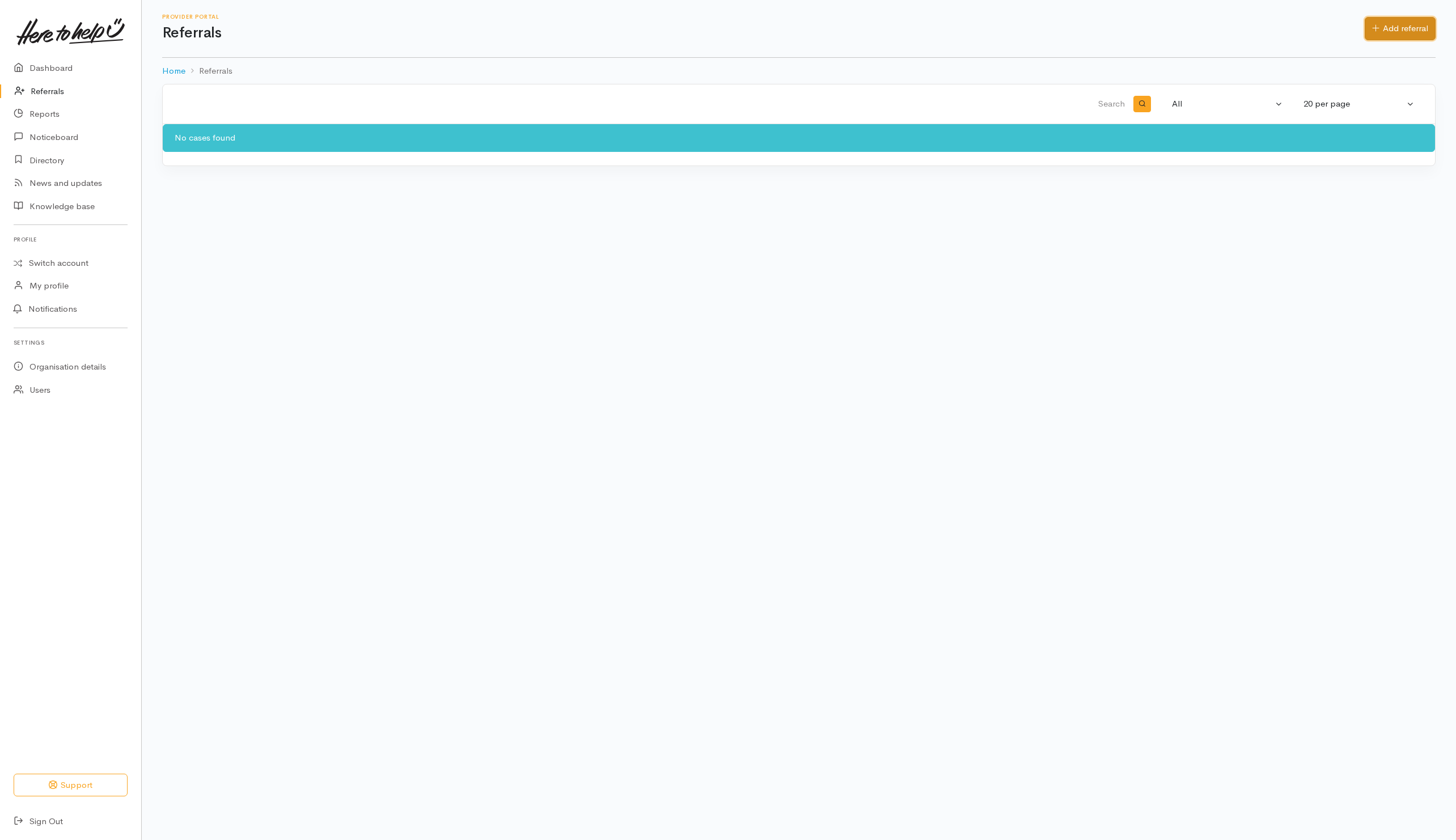
click at [1400, 26] on link "Add referral" at bounding box center [1400, 28] width 71 height 23
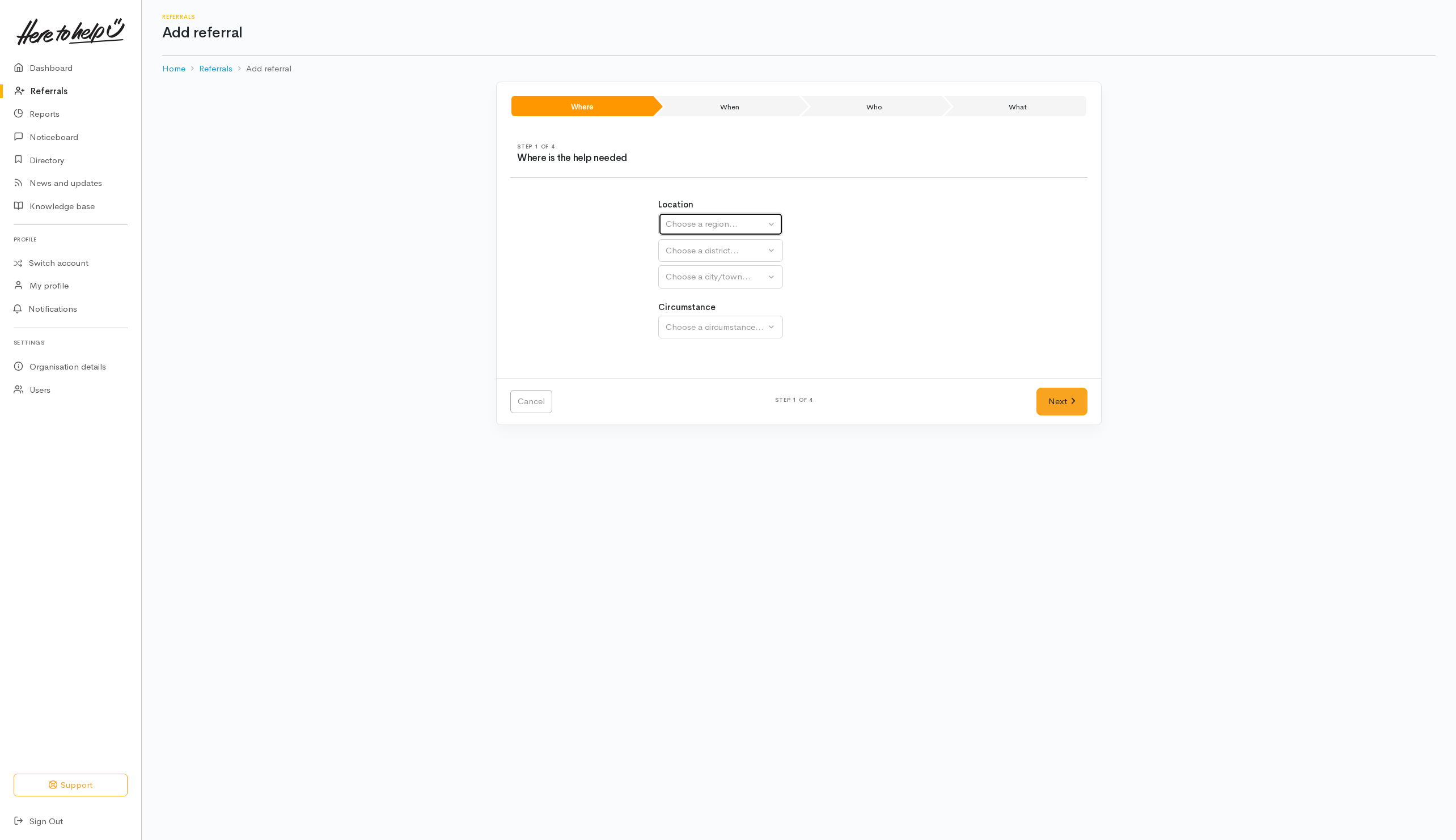
click at [737, 225] on div "Choose a region..." at bounding box center [715, 224] width 100 height 13
click at [677, 294] on span "[GEOGRAPHIC_DATA]" at bounding box center [717, 296] width 90 height 13
select select "3"
select select
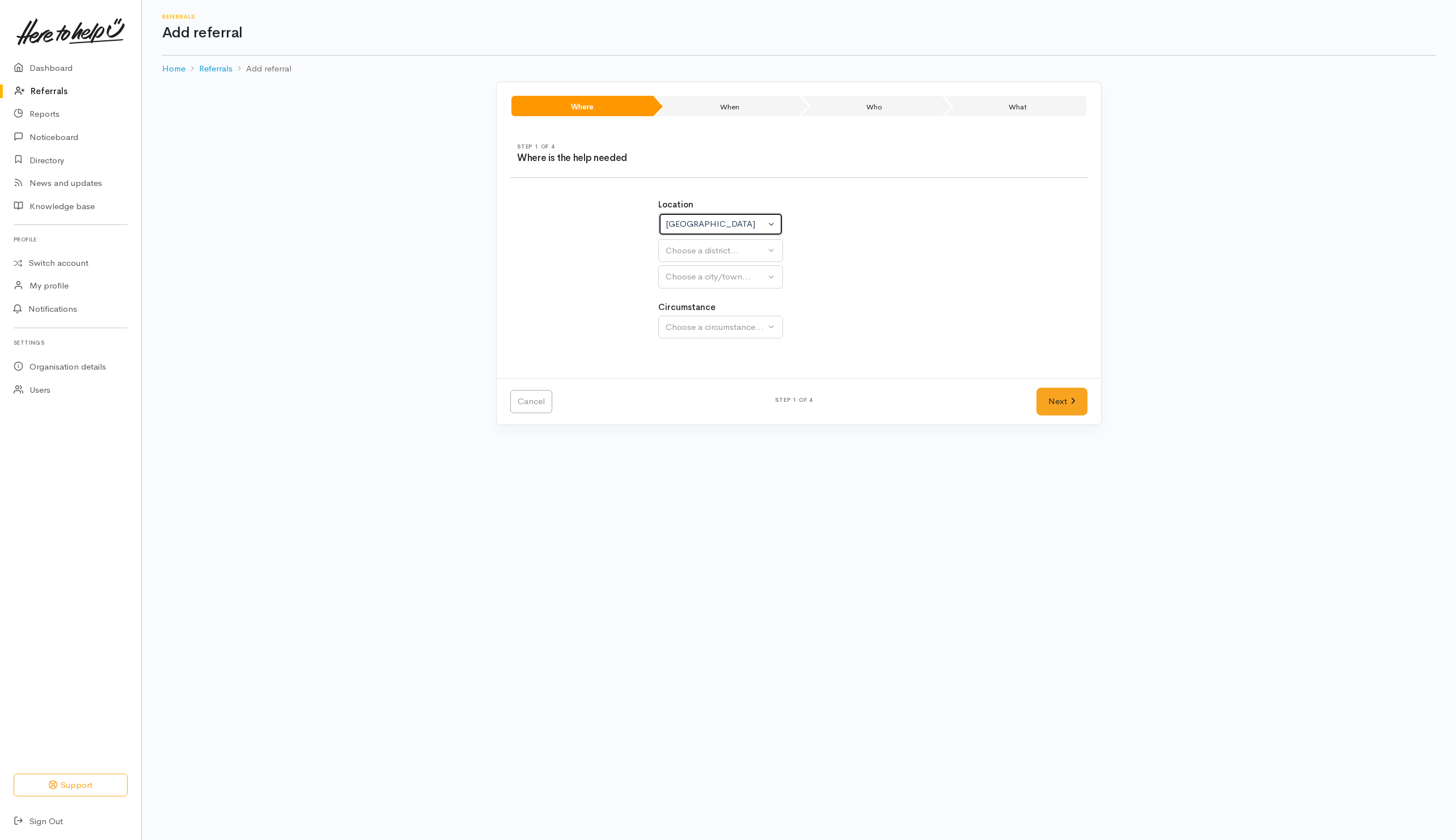
select select
click at [699, 252] on div "Choose a district..." at bounding box center [745, 251] width 159 height 13
click at [687, 327] on span "Waikato District" at bounding box center [717, 322] width 90 height 13
select select "2"
select select
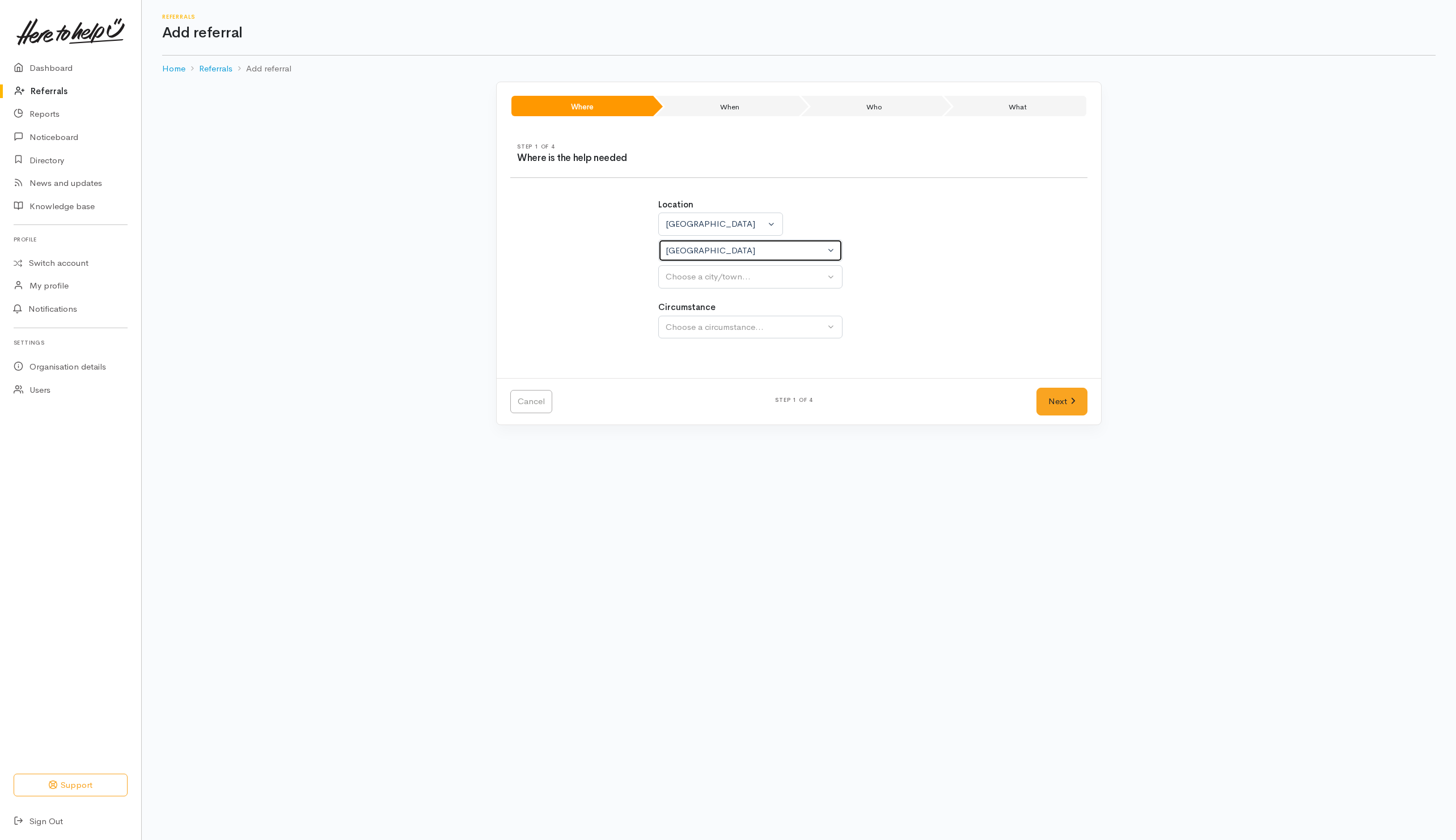
select select
click at [708, 279] on div "Choose a city/town..." at bounding box center [745, 277] width 159 height 13
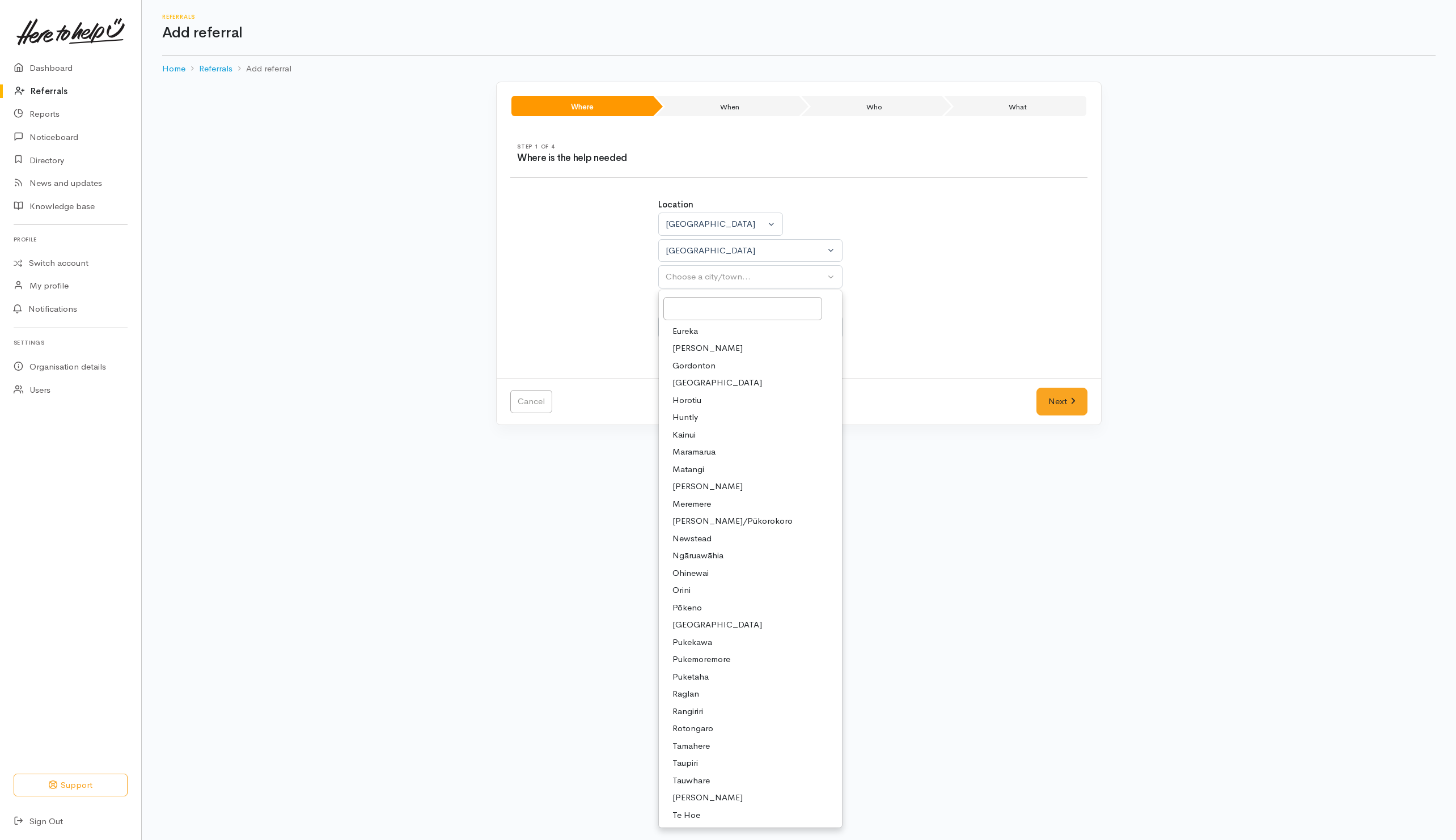
drag, startPoint x: 693, startPoint y: 413, endPoint x: 693, endPoint y: 405, distance: 8.0
click at [693, 412] on link "Huntly" at bounding box center [750, 417] width 183 height 17
select select "110"
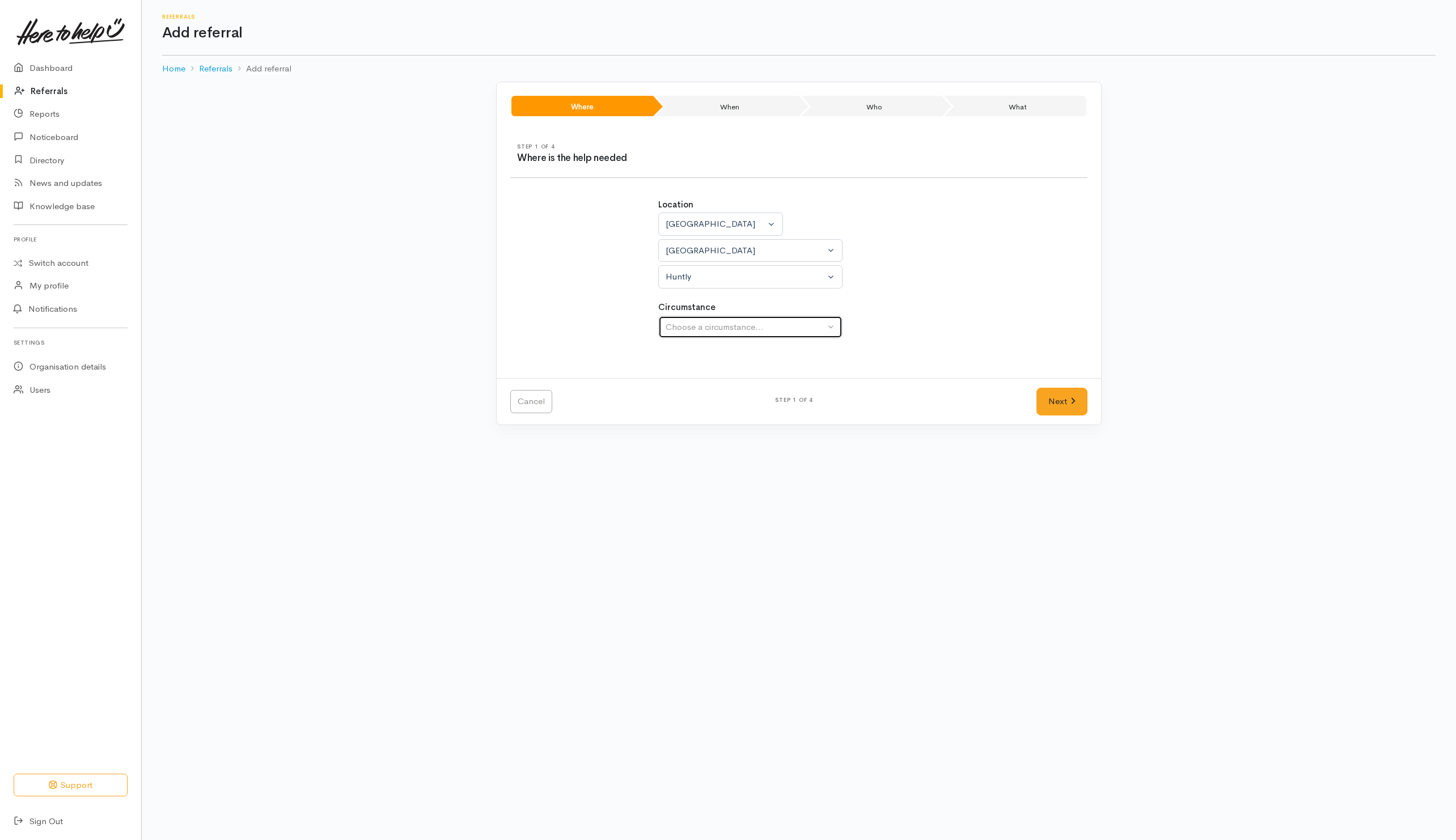
click at [688, 327] on div "Choose a circumstance..." at bounding box center [745, 327] width 159 height 13
drag, startPoint x: 683, startPoint y: 379, endPoint x: 700, endPoint y: 383, distance: 17.5
click at [684, 379] on span "Community" at bounding box center [694, 381] width 43 height 13
select select "2"
click at [1062, 408] on link "Next" at bounding box center [1062, 401] width 51 height 28
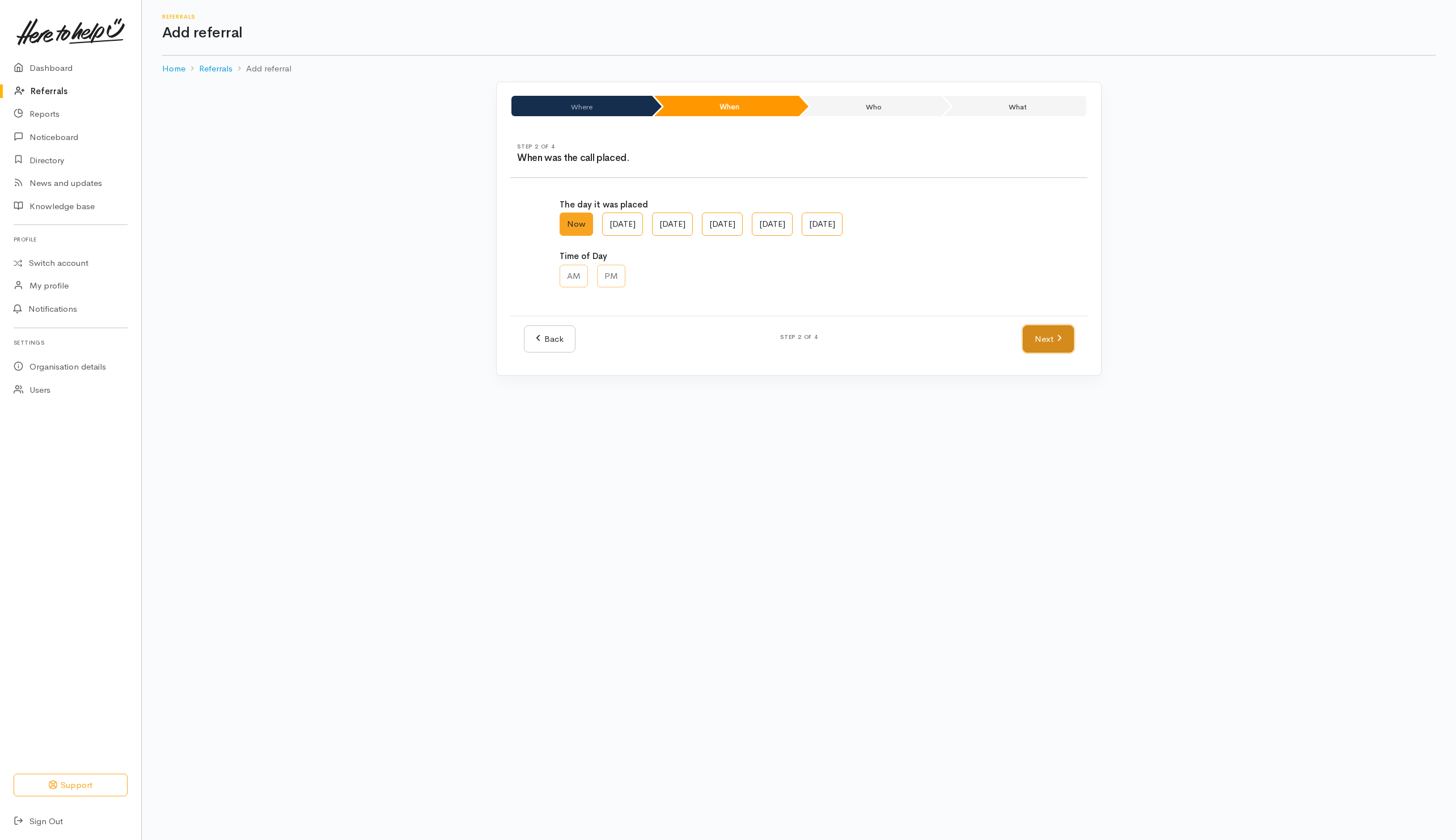
click at [1048, 350] on link "Next" at bounding box center [1048, 339] width 51 height 28
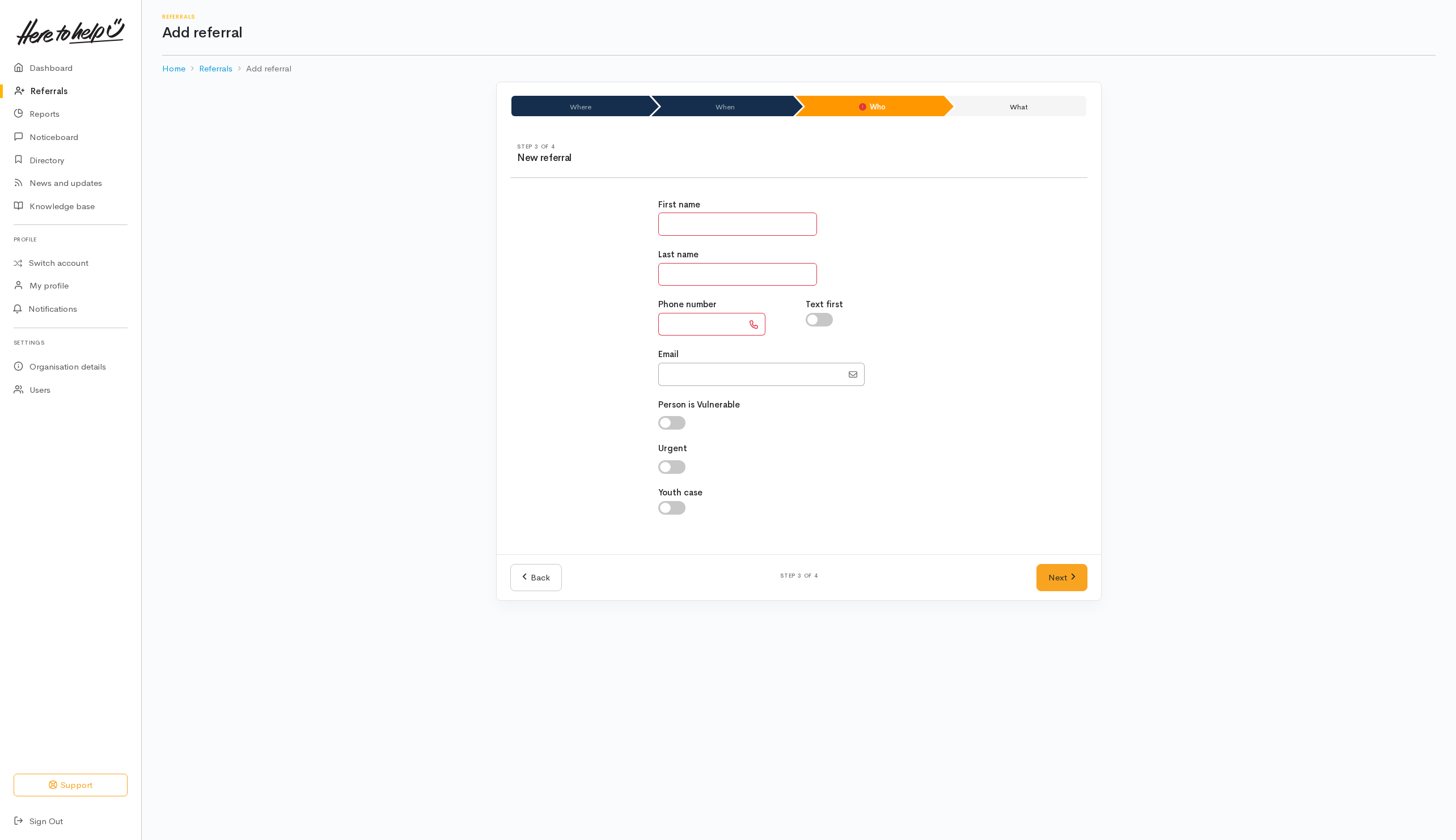
click at [730, 224] on input "text" at bounding box center [737, 224] width 159 height 23
type input "**"
type input "****"
type input "**********"
click at [825, 320] on input "checkbox" at bounding box center [819, 320] width 27 height 14
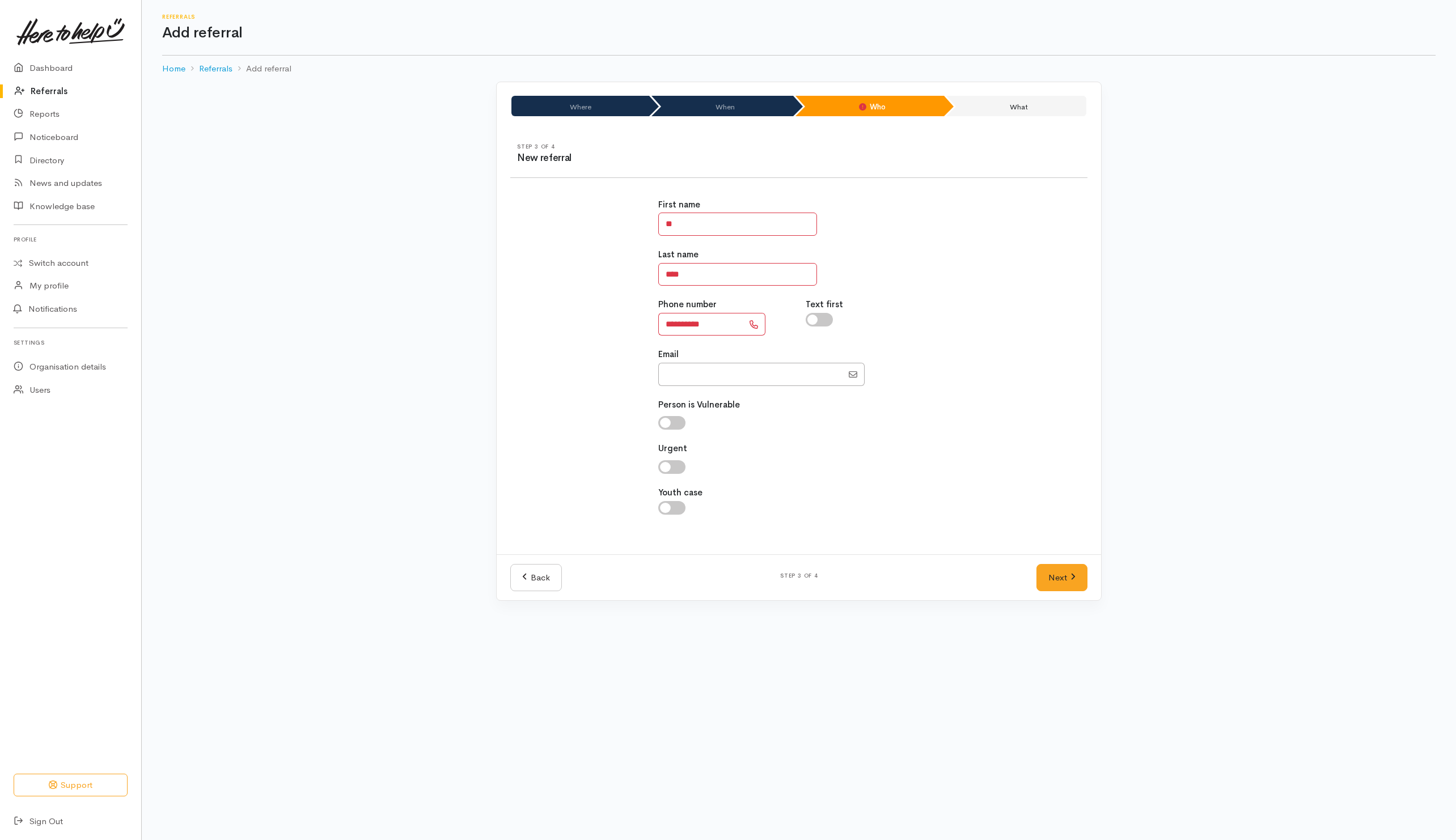
checkbox input "true"
click at [1063, 567] on link "Next" at bounding box center [1062, 577] width 51 height 28
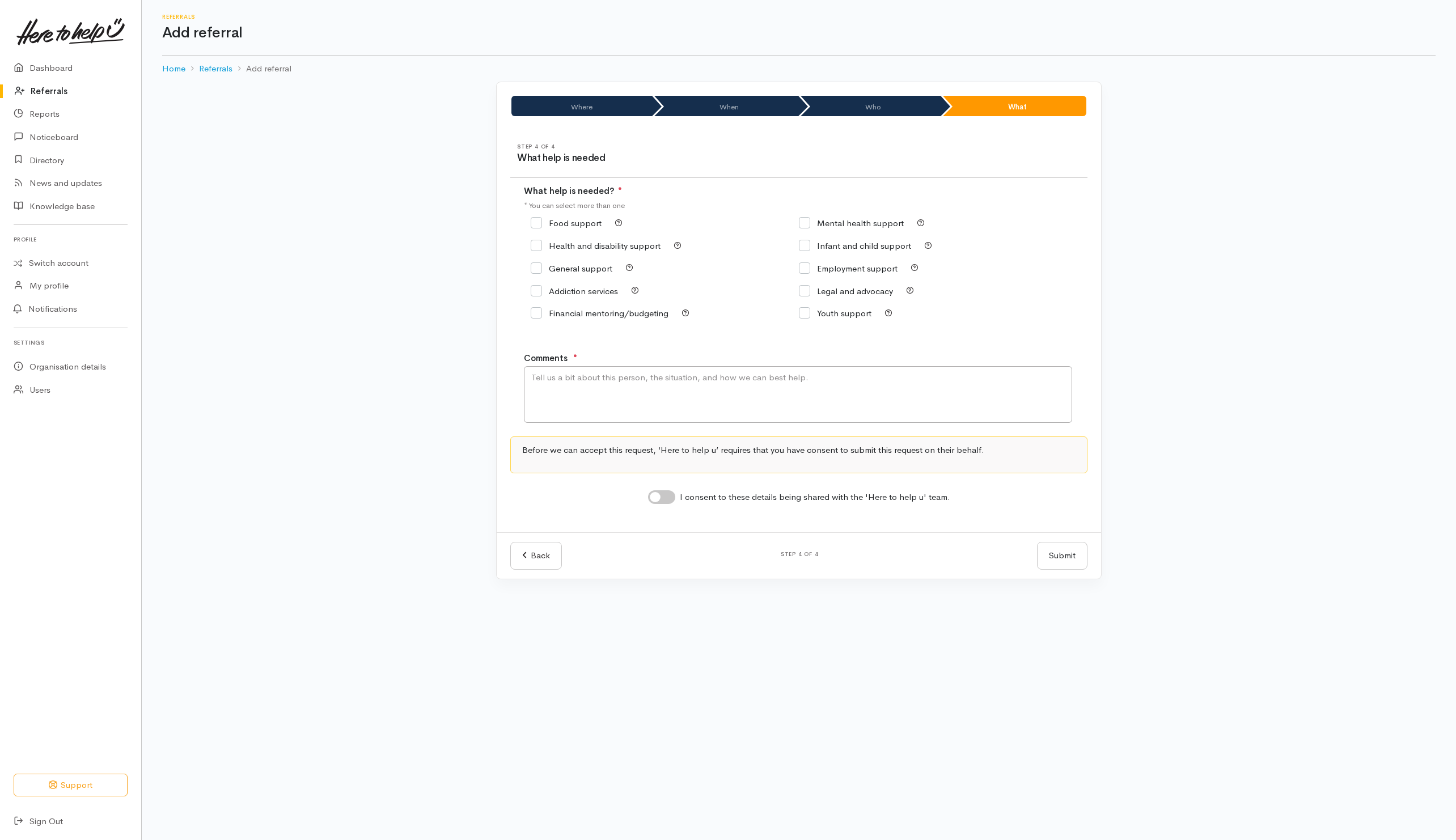
click at [578, 219] on input "Food support" at bounding box center [566, 223] width 71 height 8
checkbox input "true"
drag, startPoint x: 568, startPoint y: 381, endPoint x: 578, endPoint y: 341, distance: 41.2
click at [570, 376] on textarea "Comments" at bounding box center [798, 394] width 548 height 57
type textarea "Need kai"
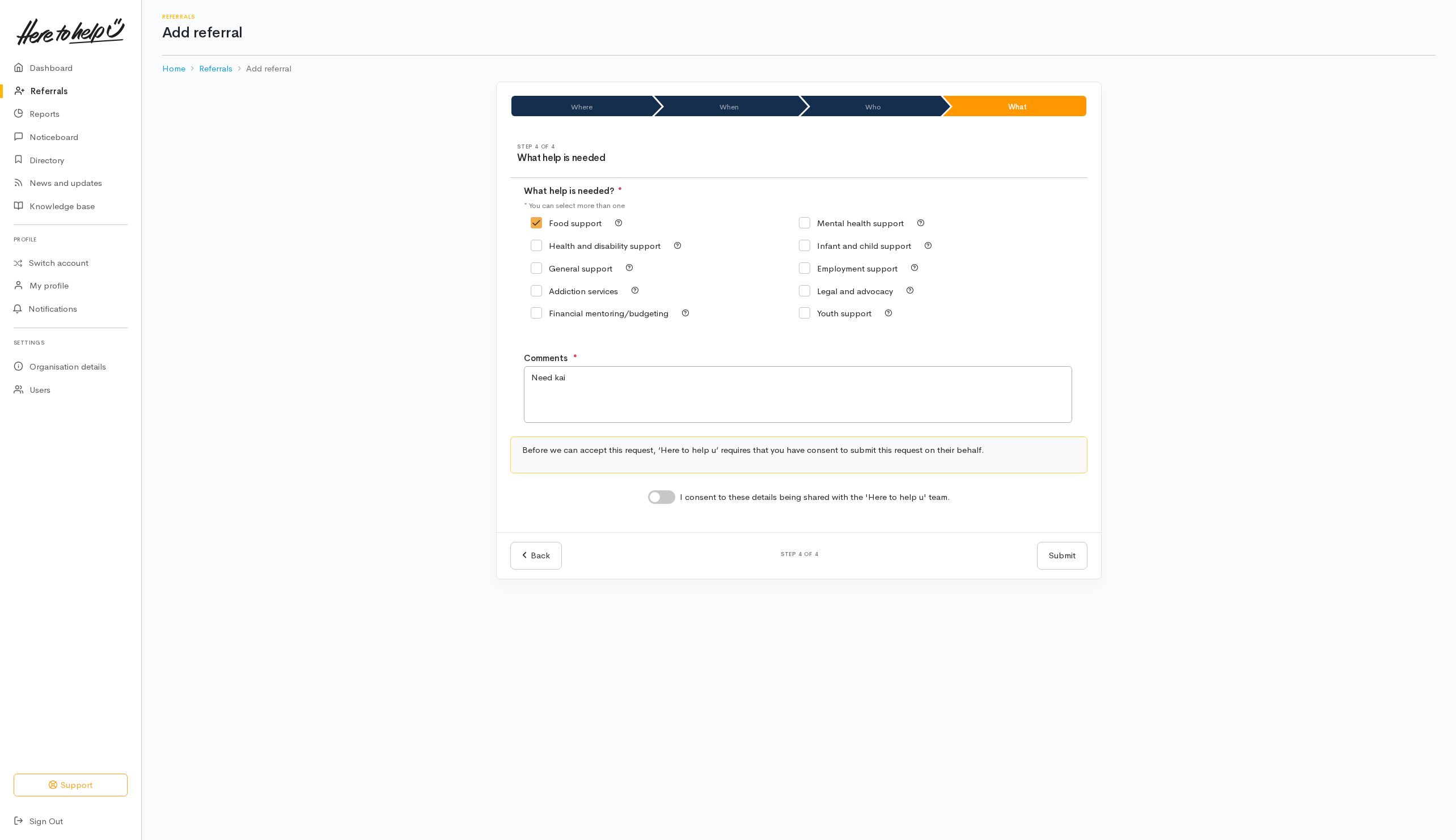
click at [663, 499] on input "I consent to these details being shared with the 'Here to help u' team." at bounding box center [662, 497] width 27 height 14
checkbox input "true"
click at [1067, 563] on button "Submit" at bounding box center [1062, 555] width 50 height 28
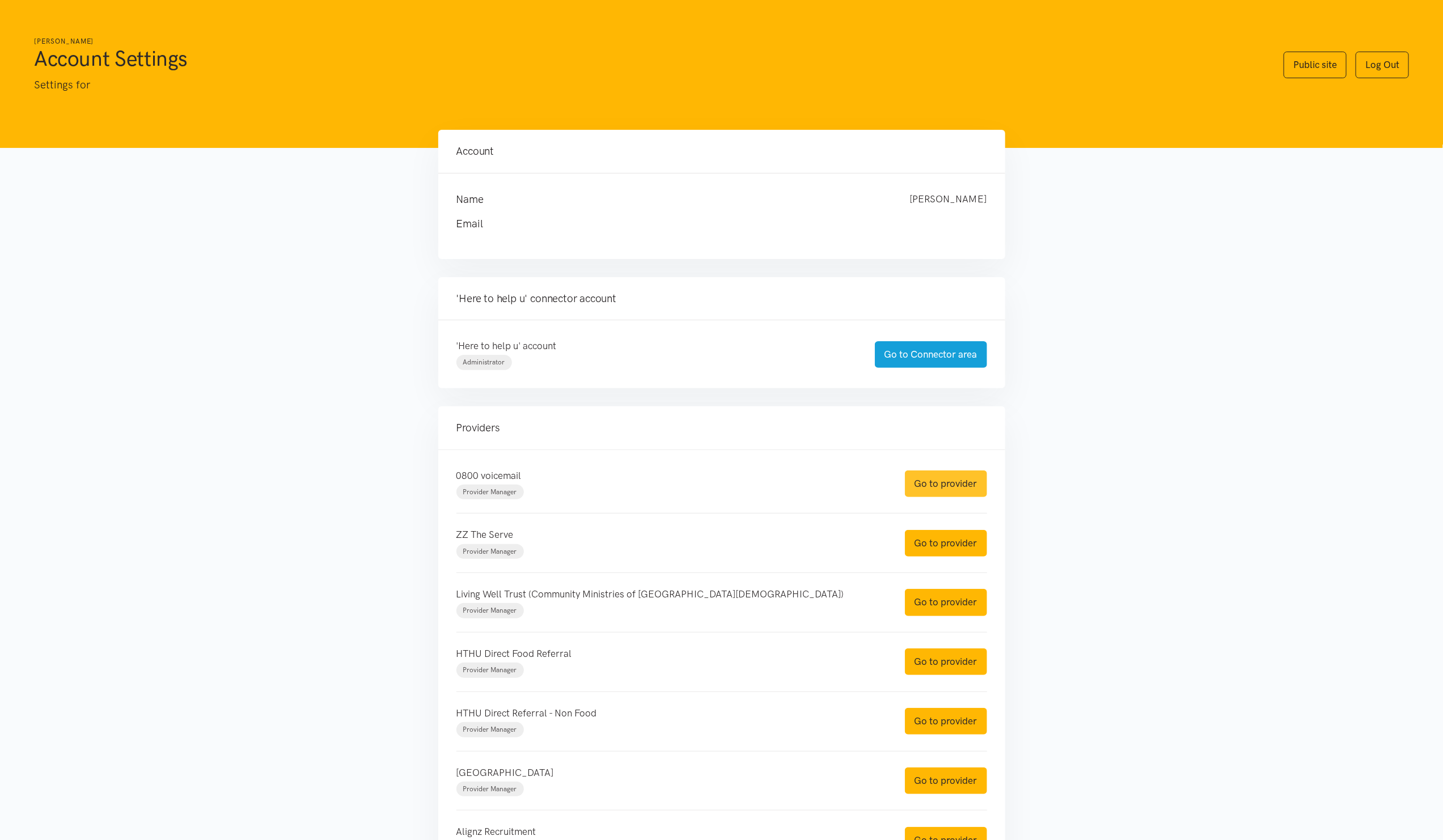
click at [948, 480] on link "Go to provider" at bounding box center [946, 483] width 82 height 26
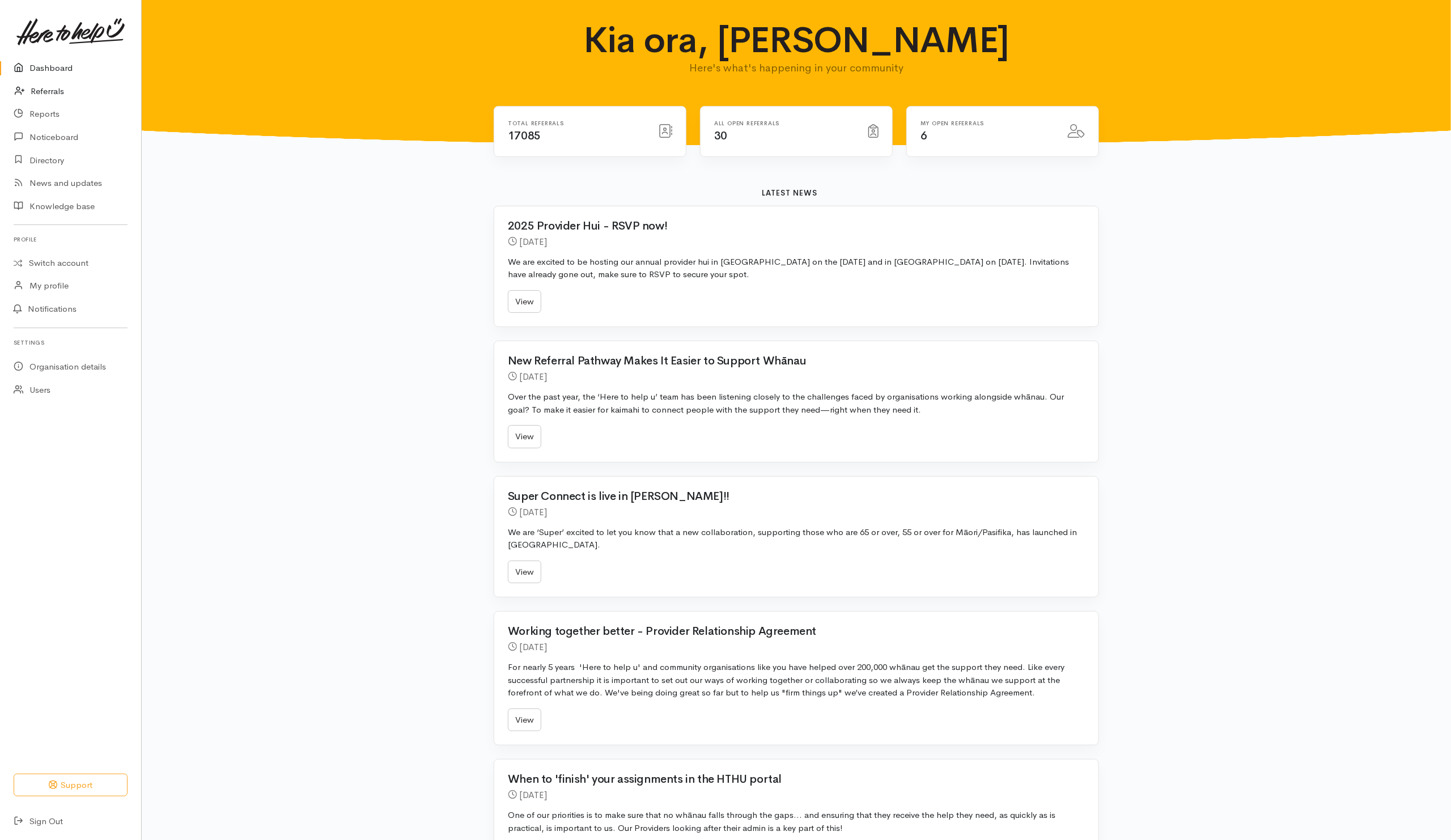
click at [35, 87] on link "Referrals" at bounding box center [70, 91] width 141 height 23
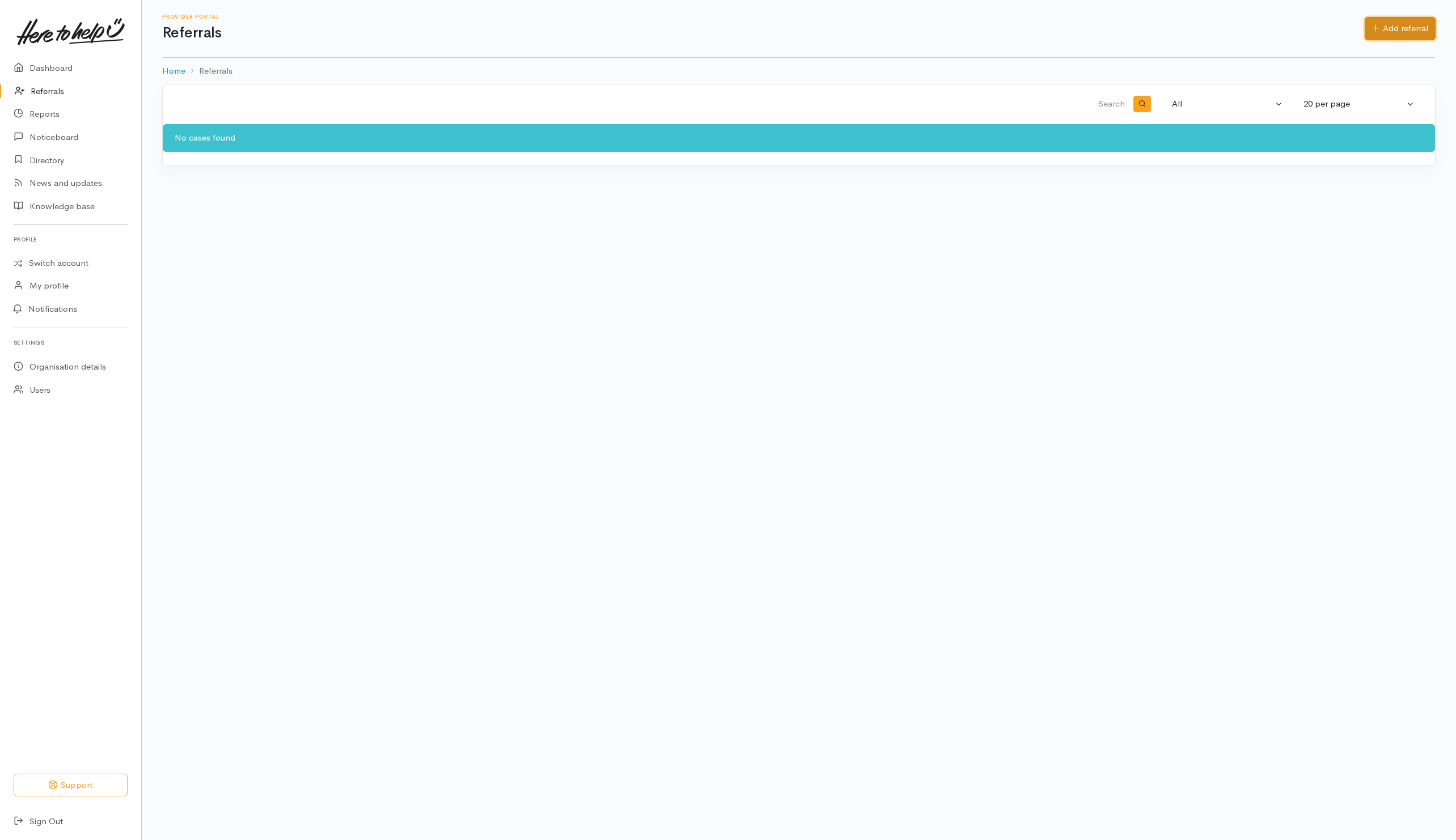
click at [1403, 27] on link "Add referral" at bounding box center [1400, 28] width 71 height 23
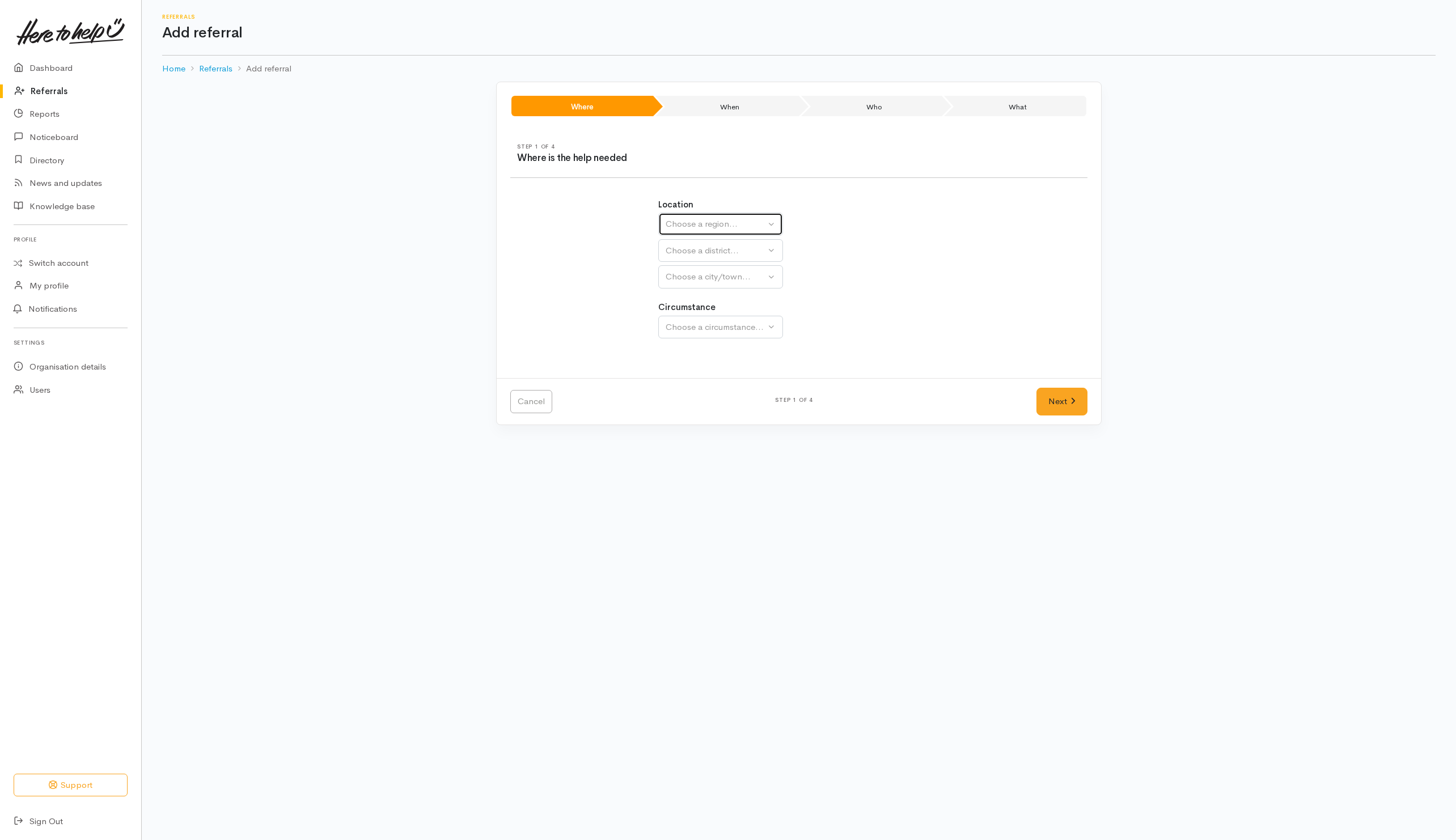
click at [726, 229] on div "Choose a region..." at bounding box center [715, 224] width 100 height 13
click at [691, 296] on span "Waikato" at bounding box center [717, 296] width 90 height 13
select select "3"
select select
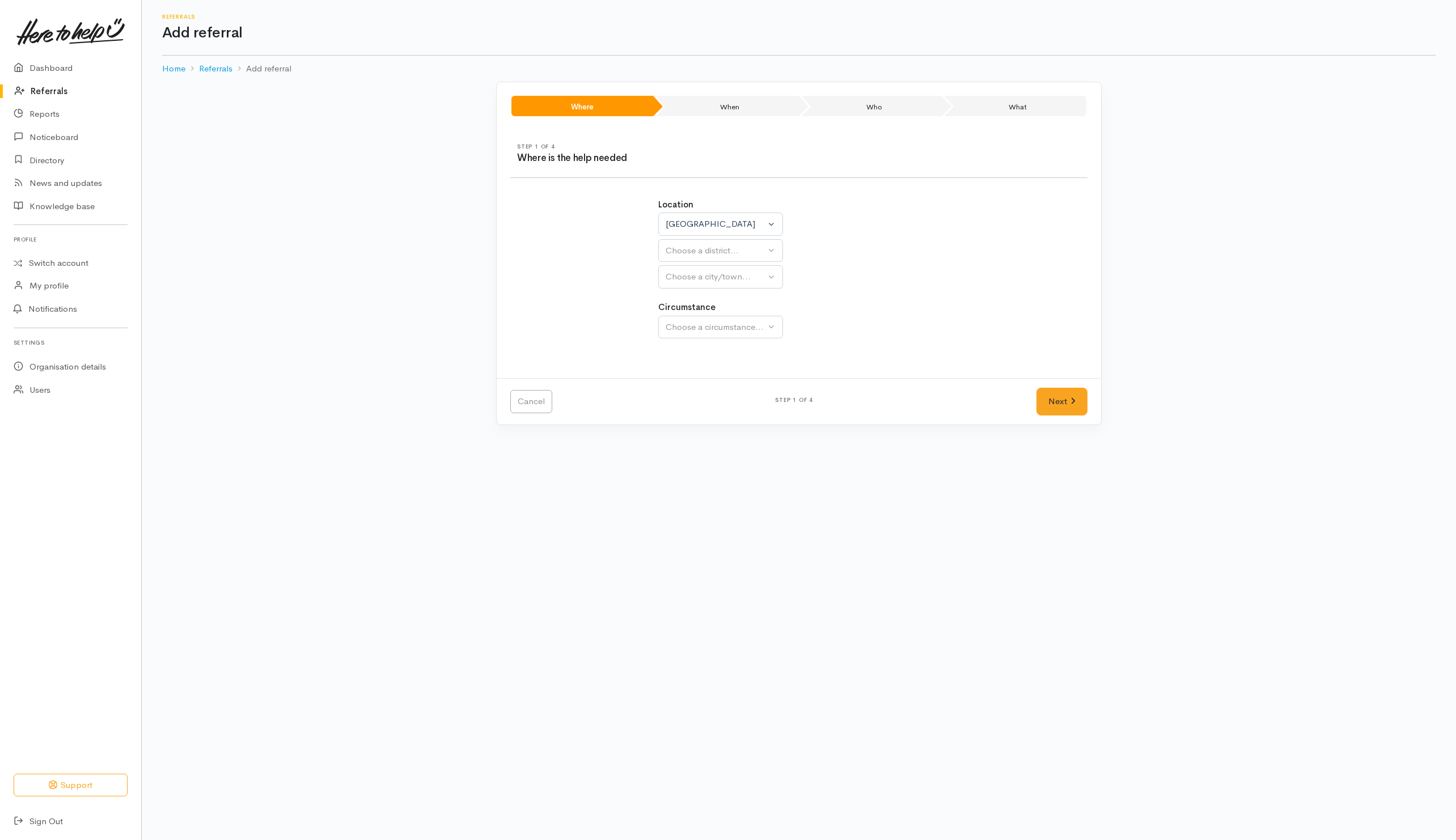
select select
click at [690, 359] on span "Hamilton" at bounding box center [707, 357] width 70 height 13
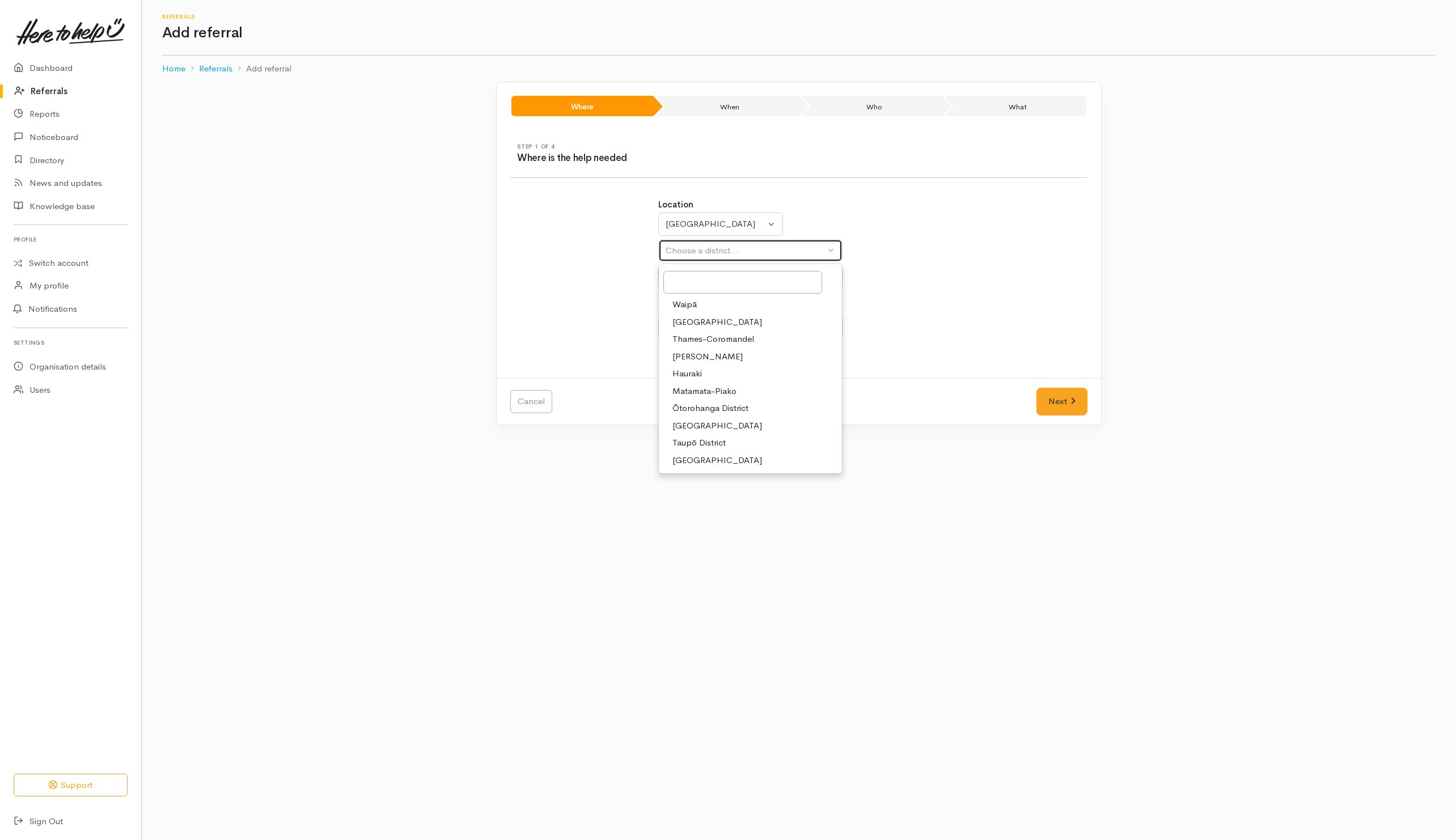
select select "4"
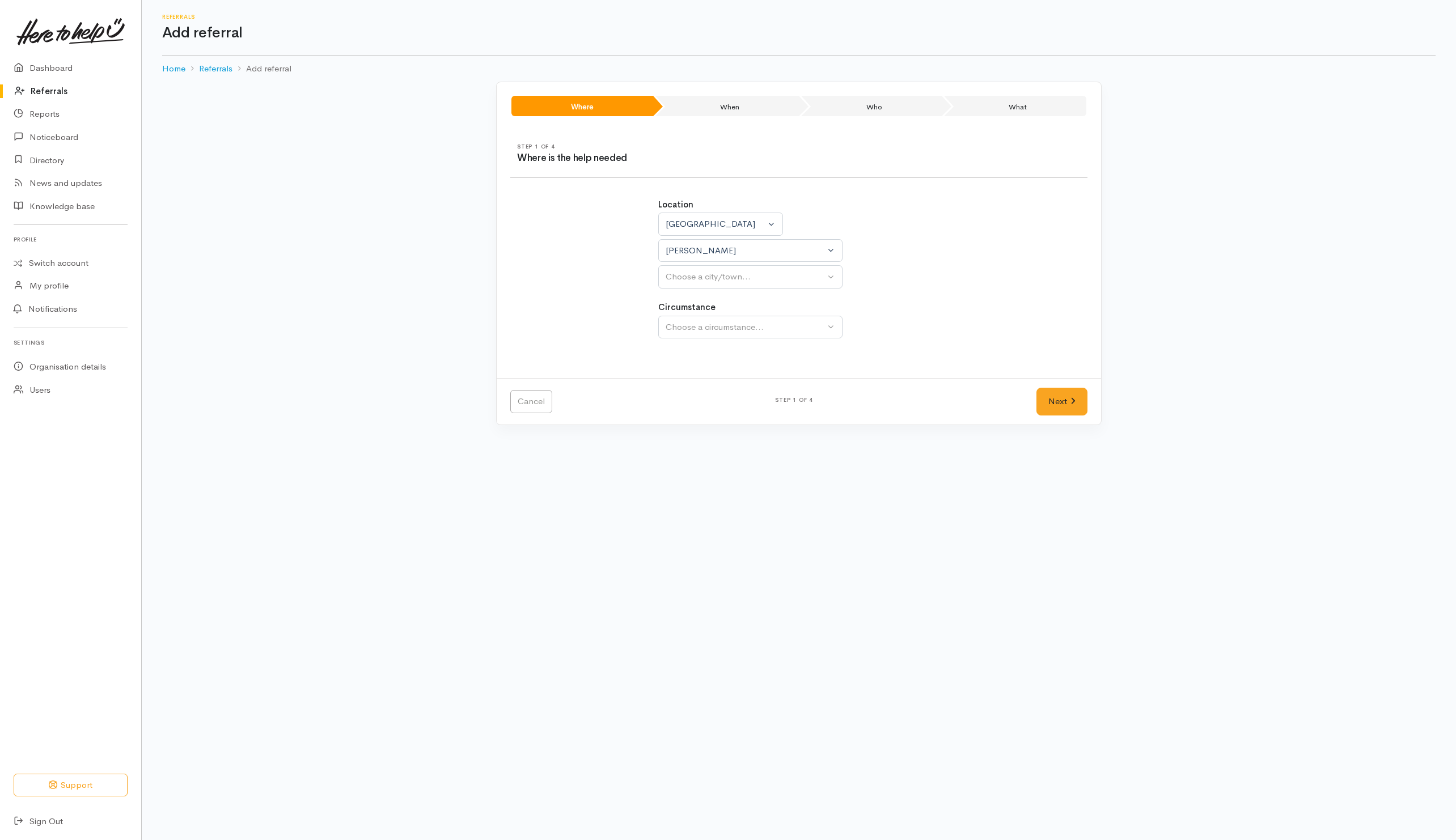
select select
click at [686, 337] on span "[PERSON_NAME]" at bounding box center [707, 331] width 70 height 13
select select "1"
drag, startPoint x: 681, startPoint y: 387, endPoint x: 1018, endPoint y: 397, distance: 337.1
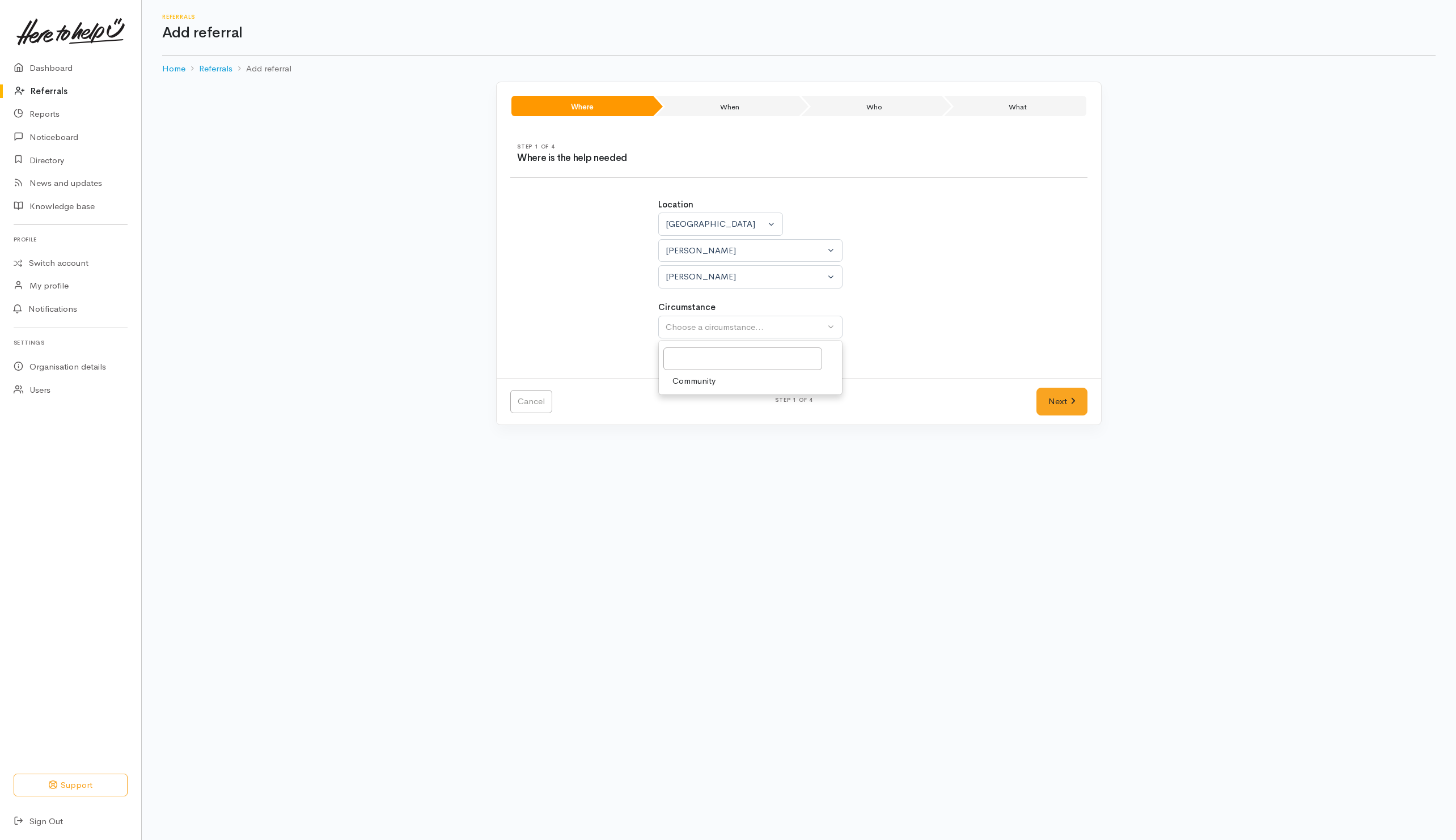
click at [695, 386] on span "Community" at bounding box center [694, 381] width 43 height 13
select select "2"
click at [1045, 406] on link "Next" at bounding box center [1062, 401] width 51 height 28
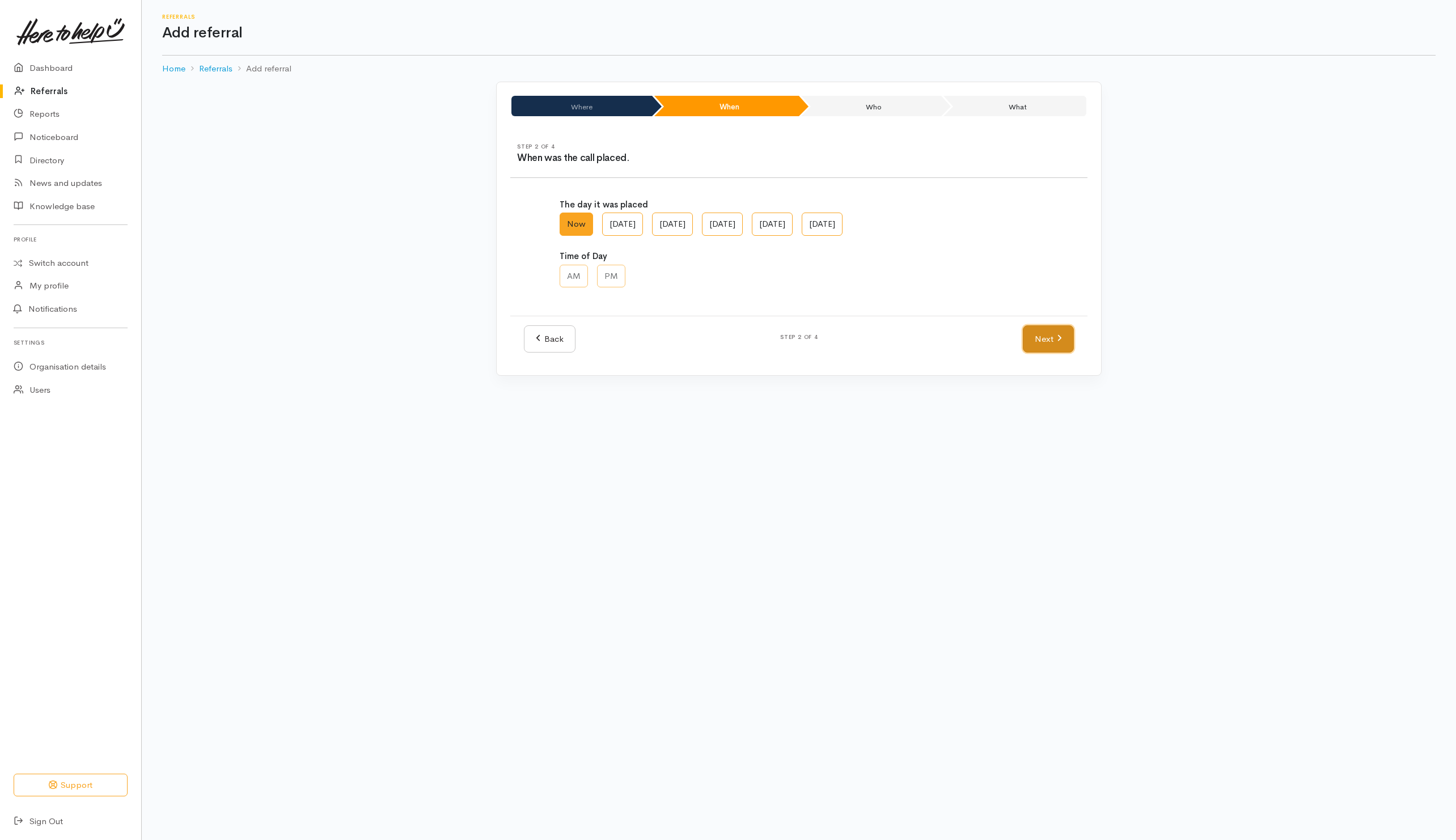
drag, startPoint x: 1038, startPoint y: 339, endPoint x: 1017, endPoint y: 337, distance: 21.1
click at [1039, 340] on link "Next" at bounding box center [1048, 339] width 51 height 28
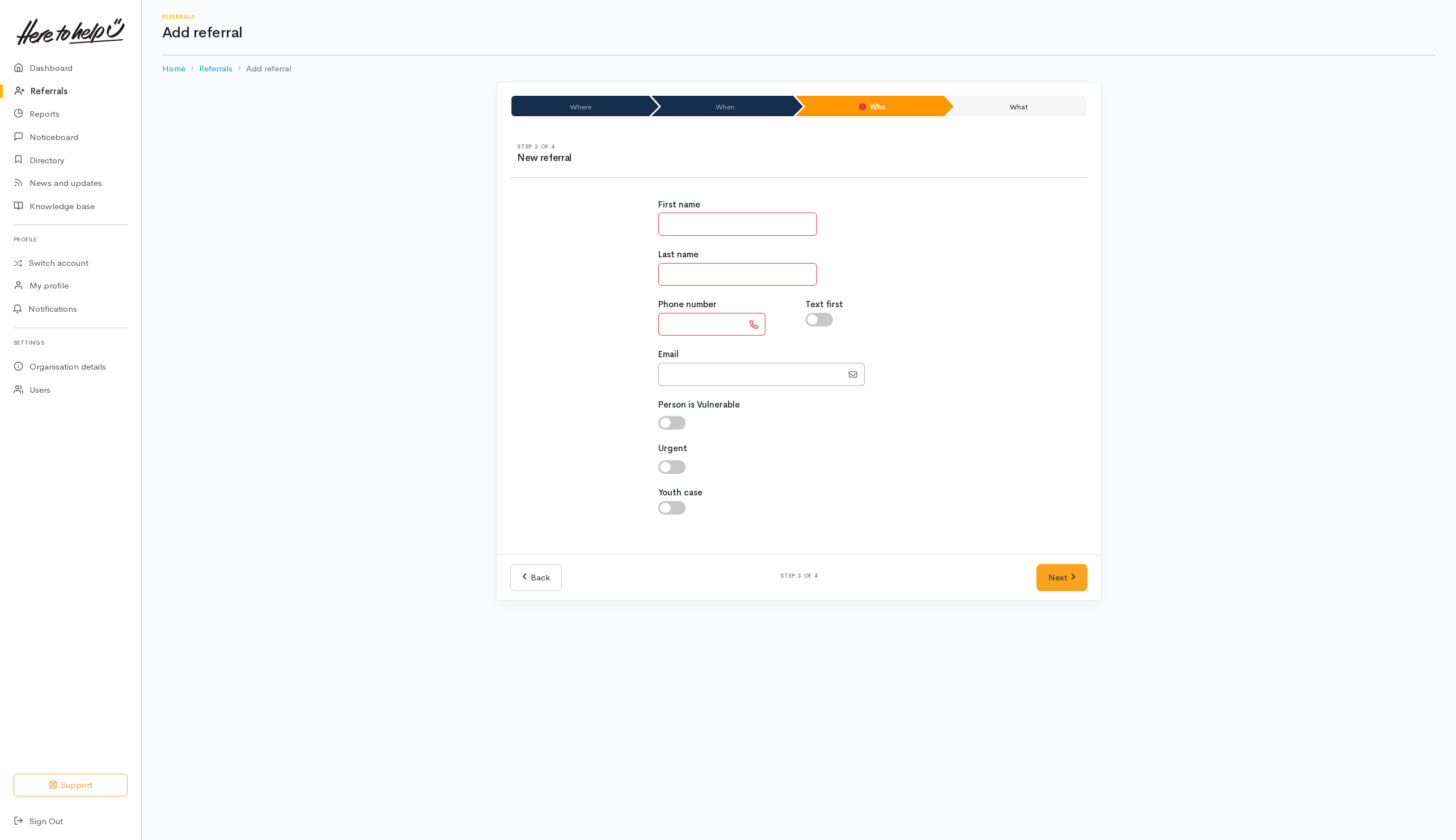
click at [730, 230] on input "text" at bounding box center [737, 224] width 159 height 23
click at [715, 227] on input "******" at bounding box center [737, 224] width 159 height 23
type input "******"
click at [684, 332] on input "text" at bounding box center [701, 325] width 85 height 23
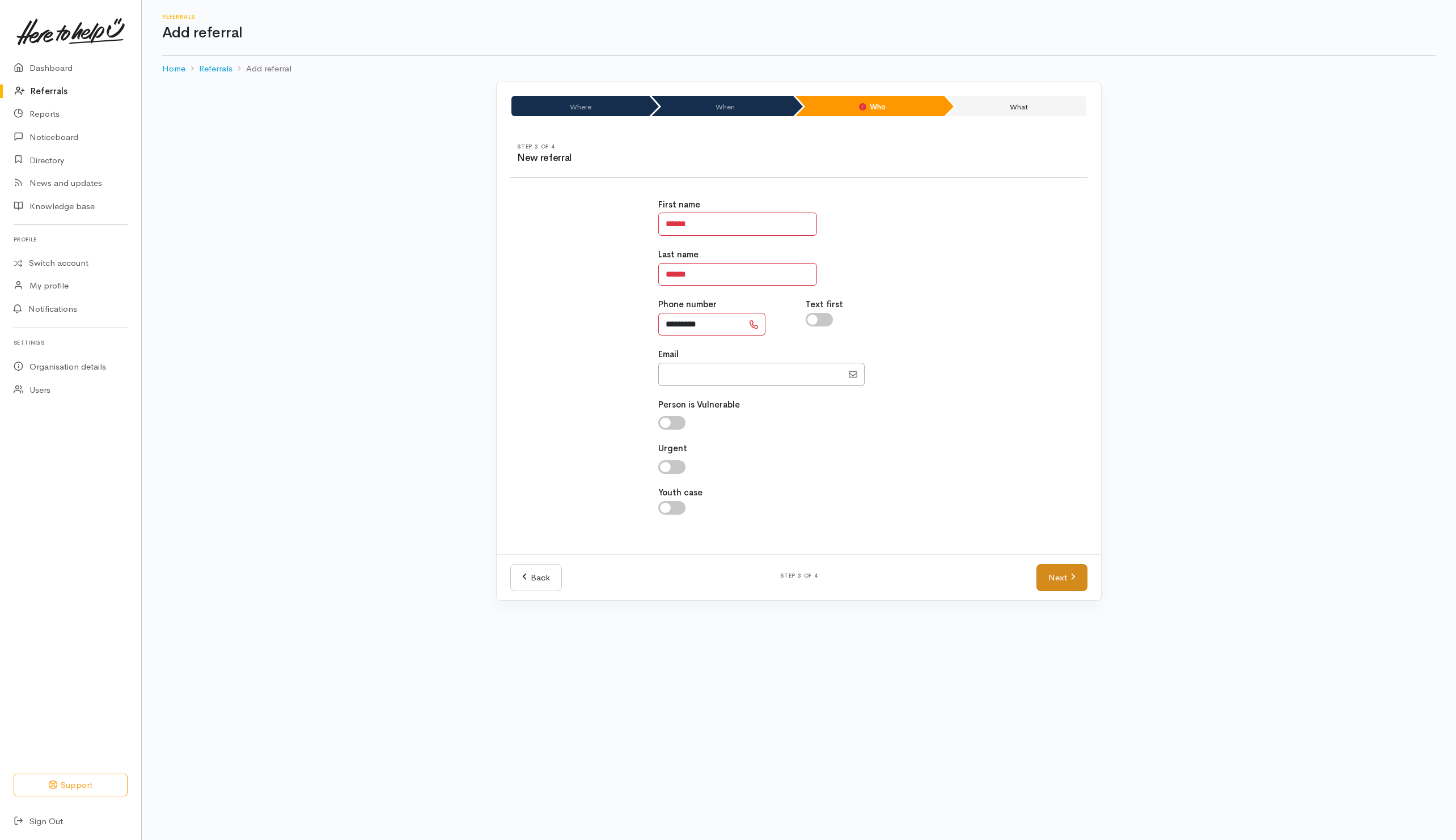
type input "*********"
click at [1072, 577] on icon at bounding box center [1073, 577] width 5 height 8
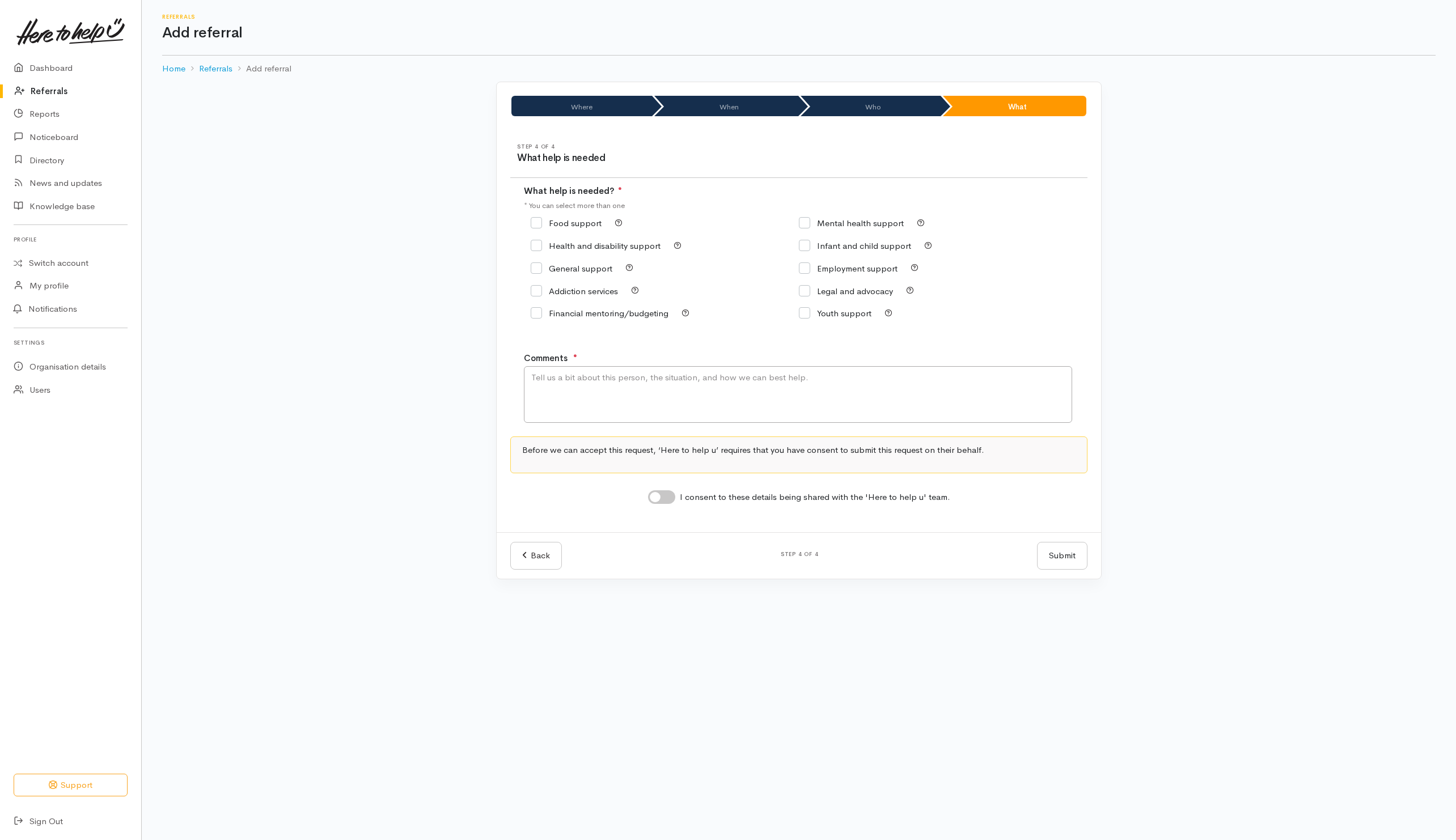
click at [826, 266] on input "Employment support" at bounding box center [848, 268] width 99 height 8
checkbox input "true"
drag, startPoint x: 815, startPoint y: 393, endPoint x: 825, endPoint y: 359, distance: 35.4
click at [817, 391] on textarea "Comments" at bounding box center [798, 394] width 548 height 57
type textarea "Need employment"
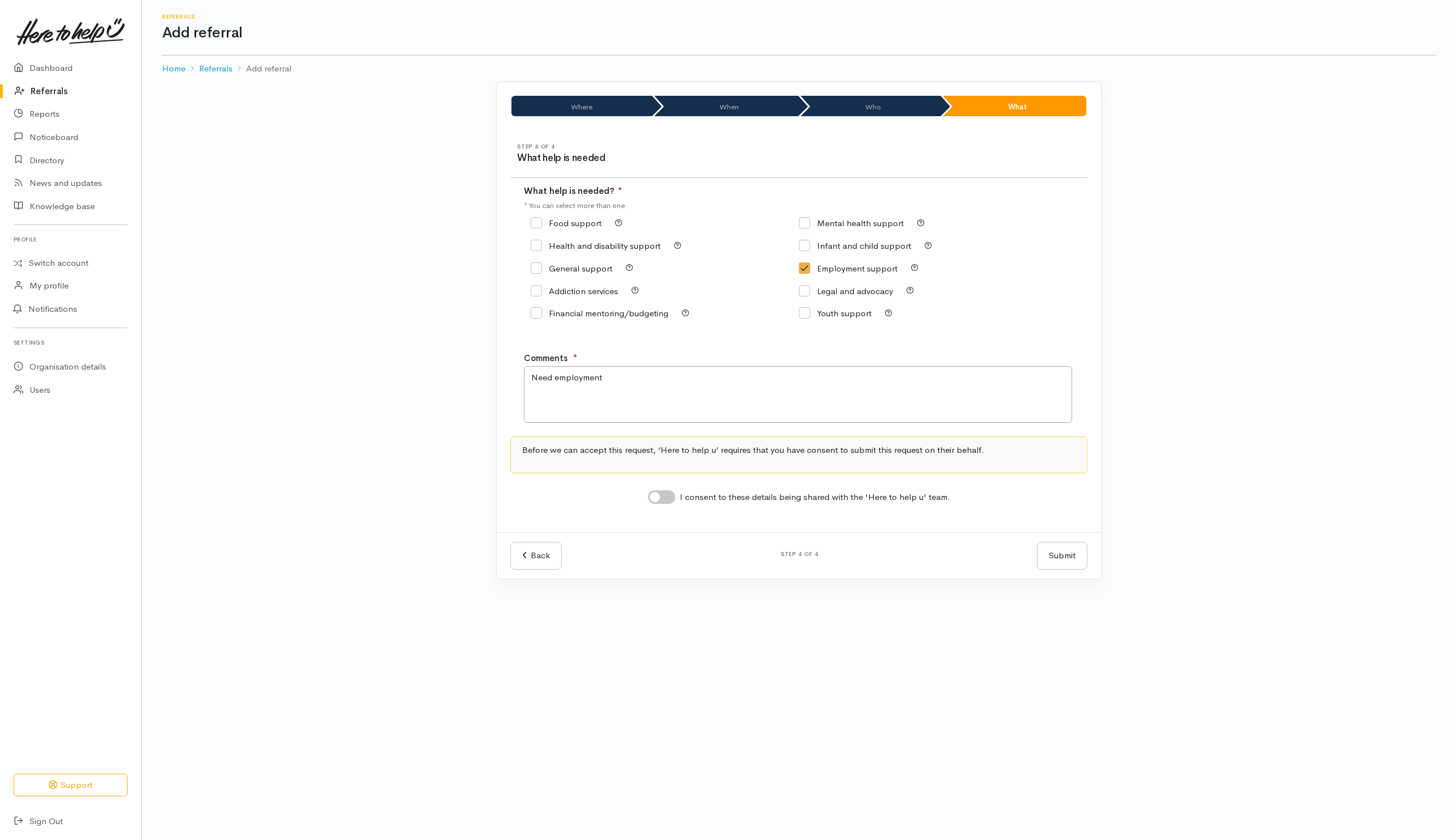
click at [667, 500] on input "I consent to these details being shared with the 'Here to help u' team." at bounding box center [662, 497] width 27 height 14
checkbox input "true"
click at [1071, 569] on button "Submit" at bounding box center [1062, 555] width 50 height 28
